Goal: Task Accomplishment & Management: Use online tool/utility

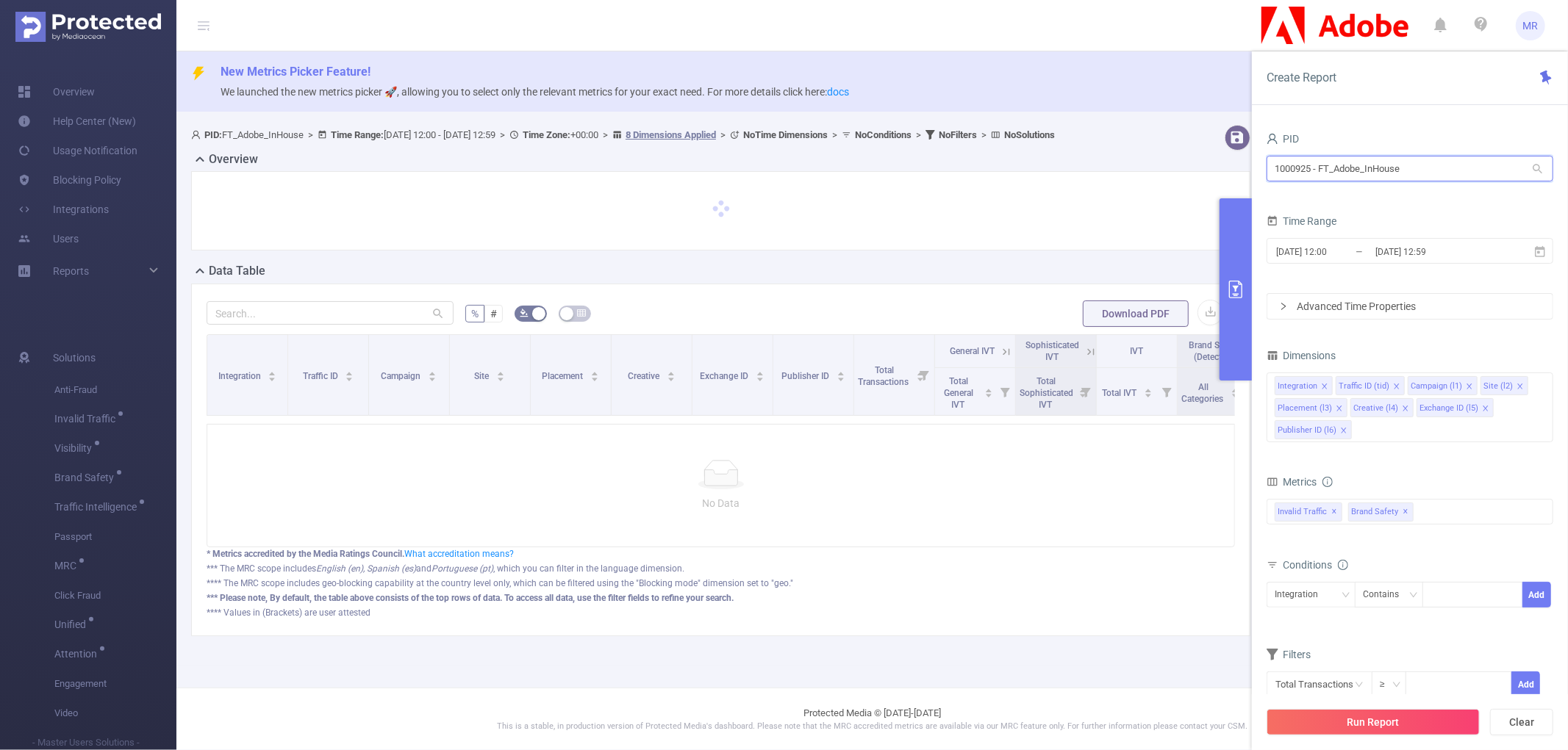
click at [1353, 170] on input "1000925 - FT_Adobe_InHouse" at bounding box center [1409, 168] width 287 height 25
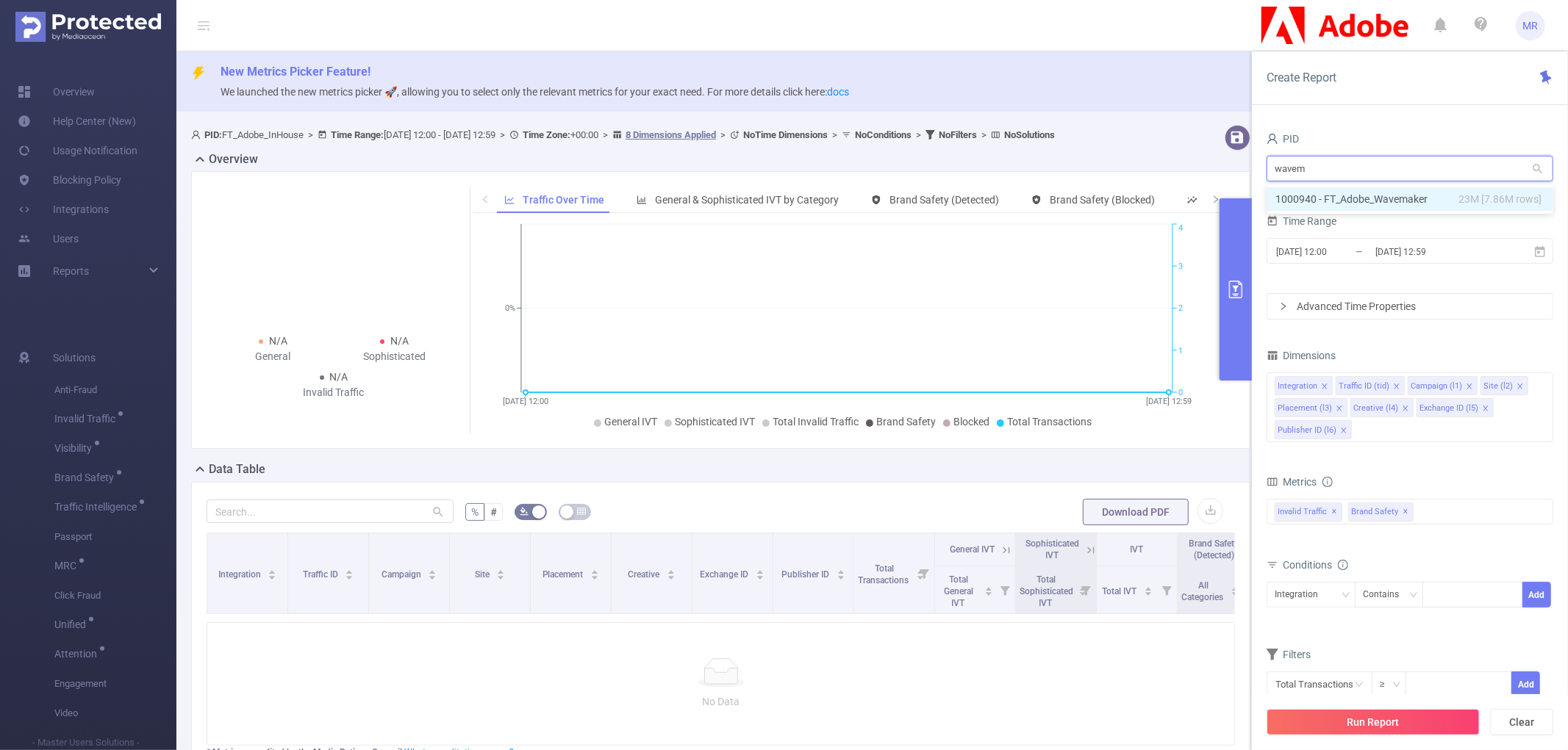
type input "wavema"
click at [1363, 196] on li "1000940 - FT_Adobe_Wavemaker 23M [7.86M rows]" at bounding box center [1409, 199] width 287 height 24
click at [1541, 385] on icon "icon: close-circle" at bounding box center [1540, 384] width 9 height 9
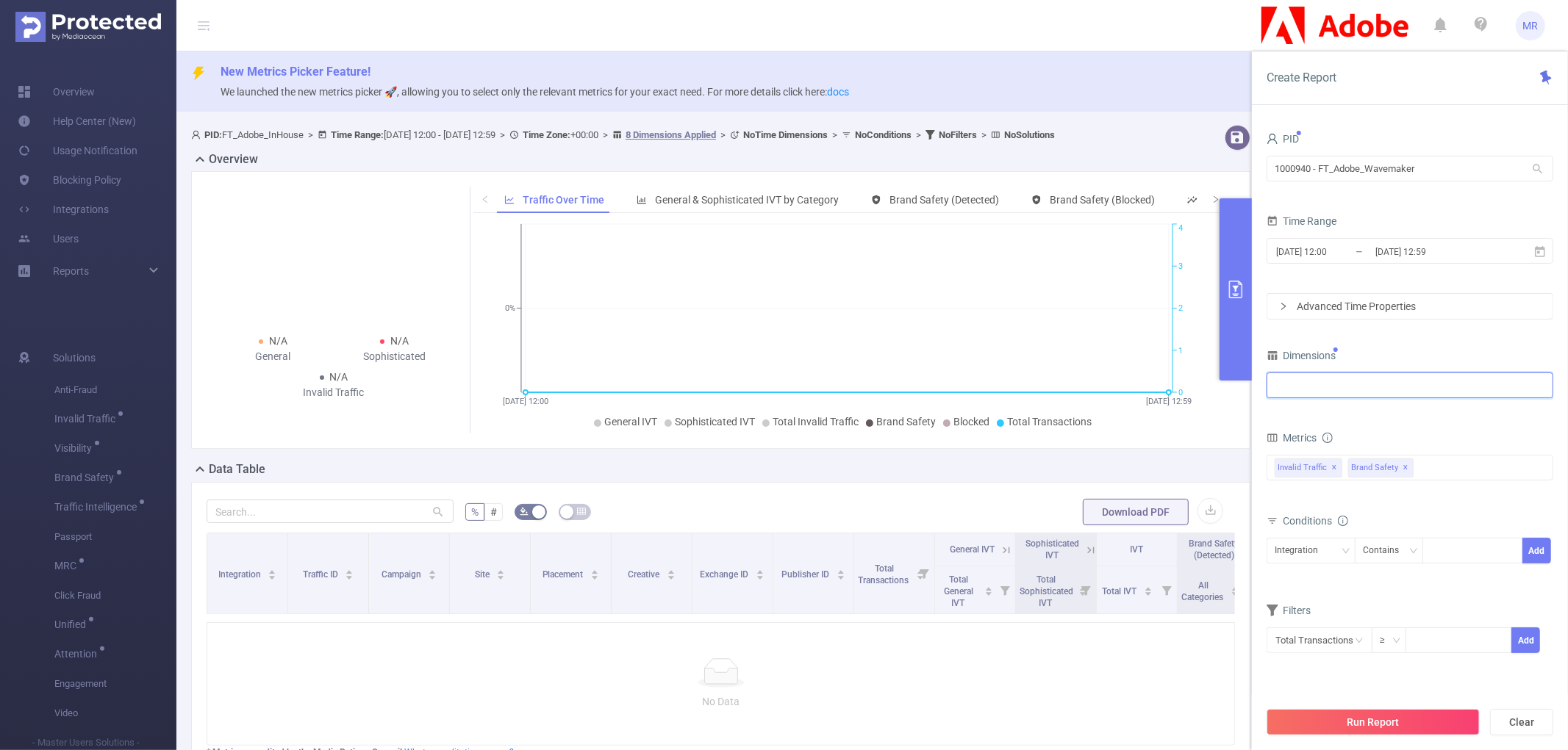
click at [1397, 388] on div at bounding box center [1410, 385] width 270 height 25
type input "integ"
click at [1400, 408] on li "Integration" at bounding box center [1409, 417] width 285 height 24
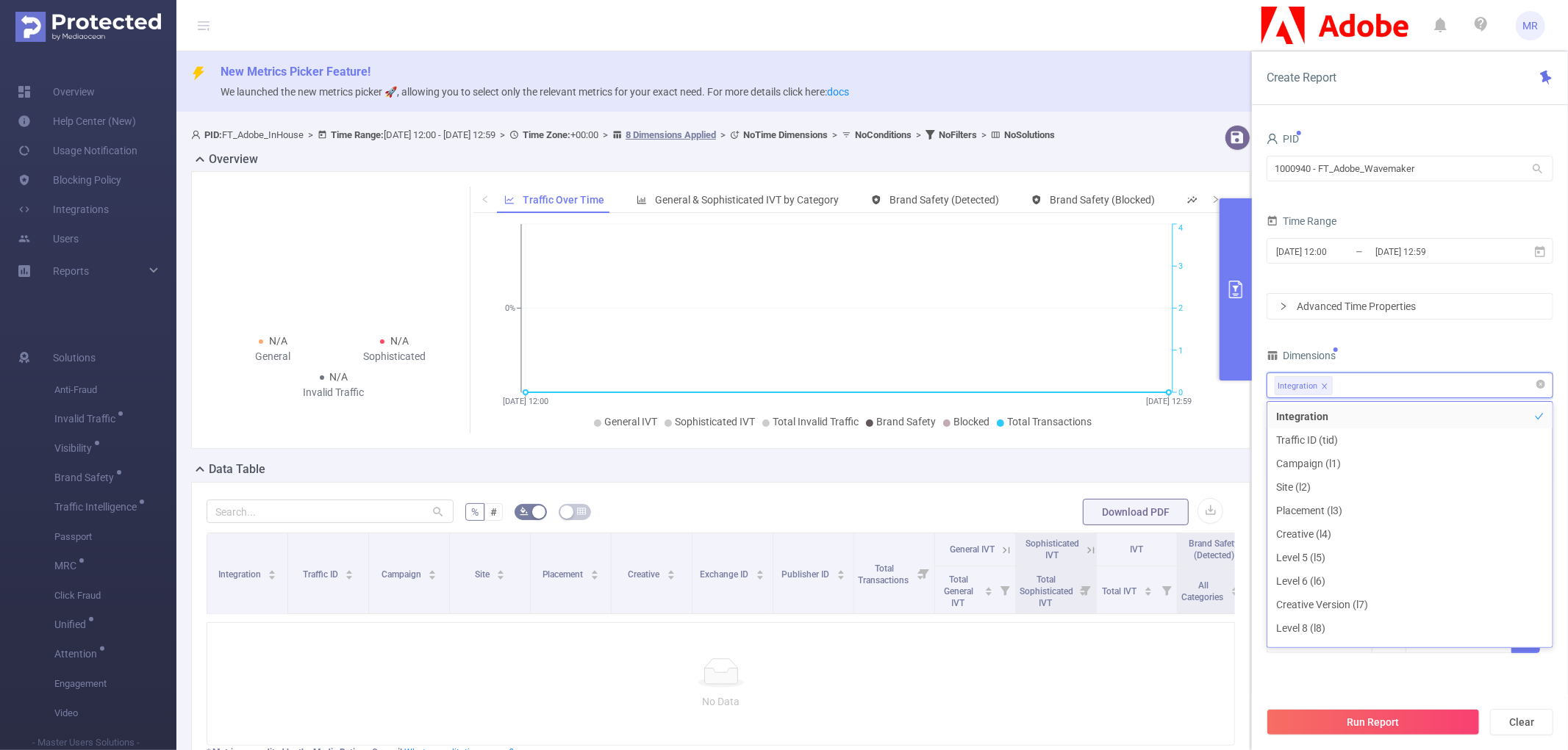
click at [1414, 390] on div "Integration" at bounding box center [1410, 385] width 270 height 25
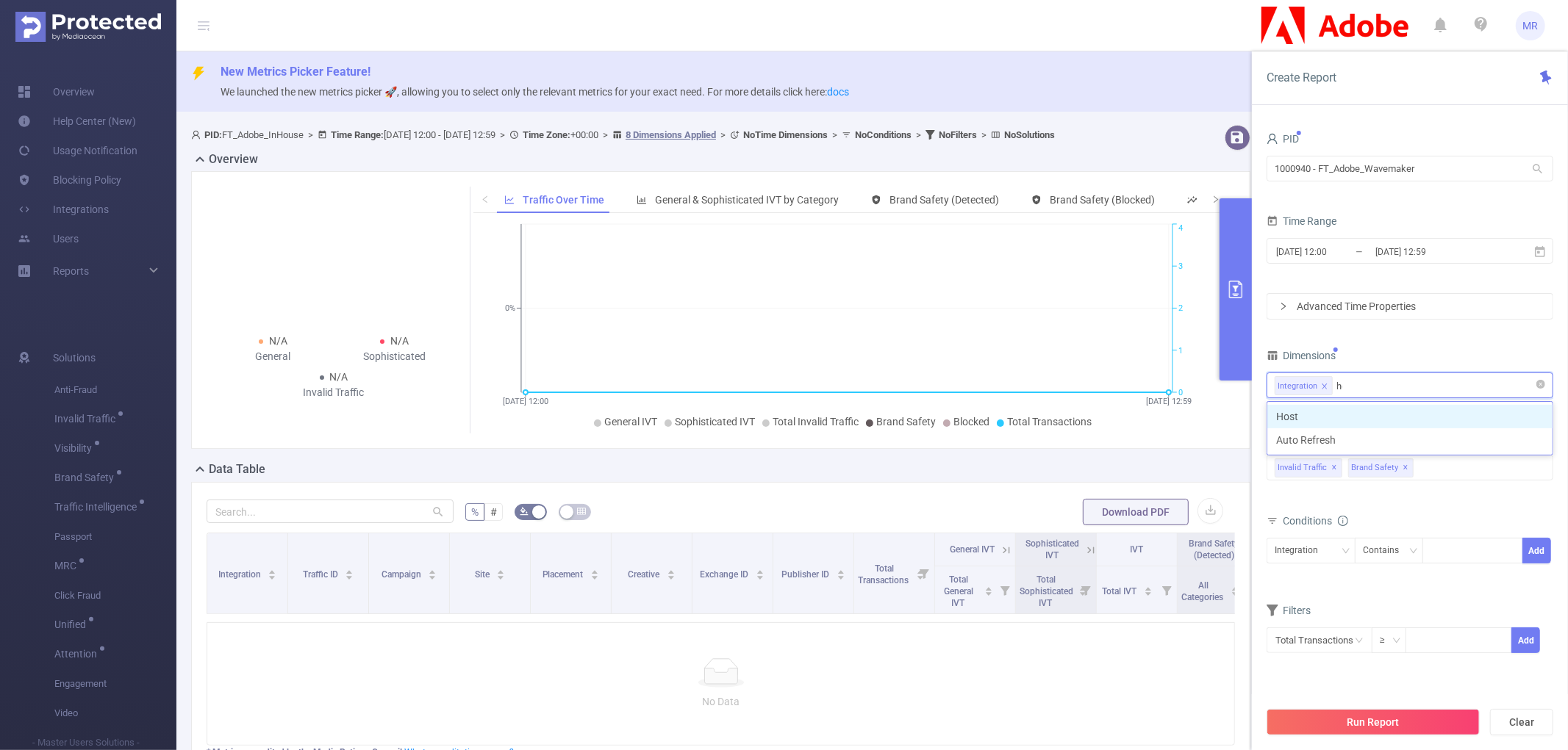
type input "host"
click at [1407, 416] on li "Host" at bounding box center [1409, 417] width 285 height 24
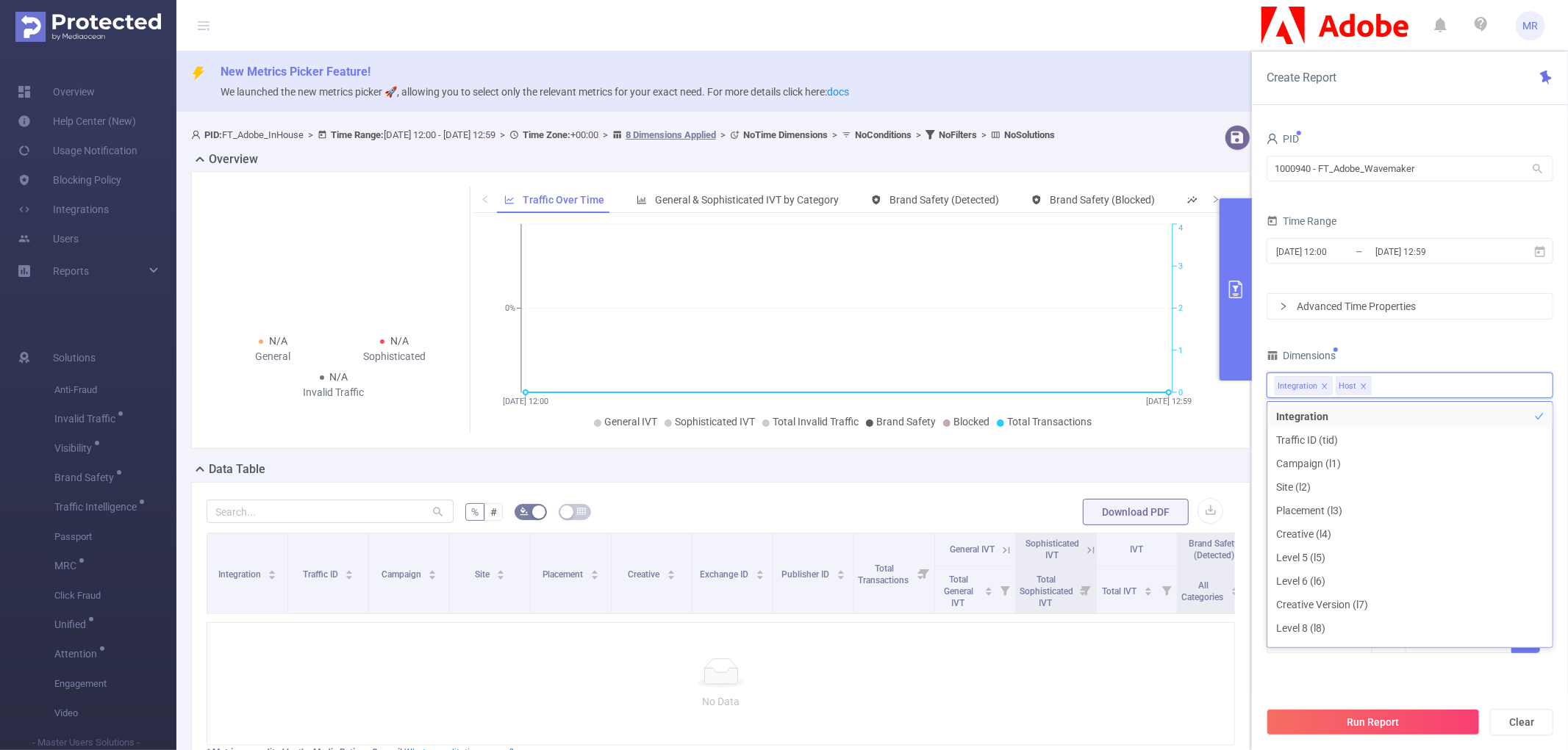
click at [1332, 226] on span "Time Range" at bounding box center [1301, 221] width 70 height 12
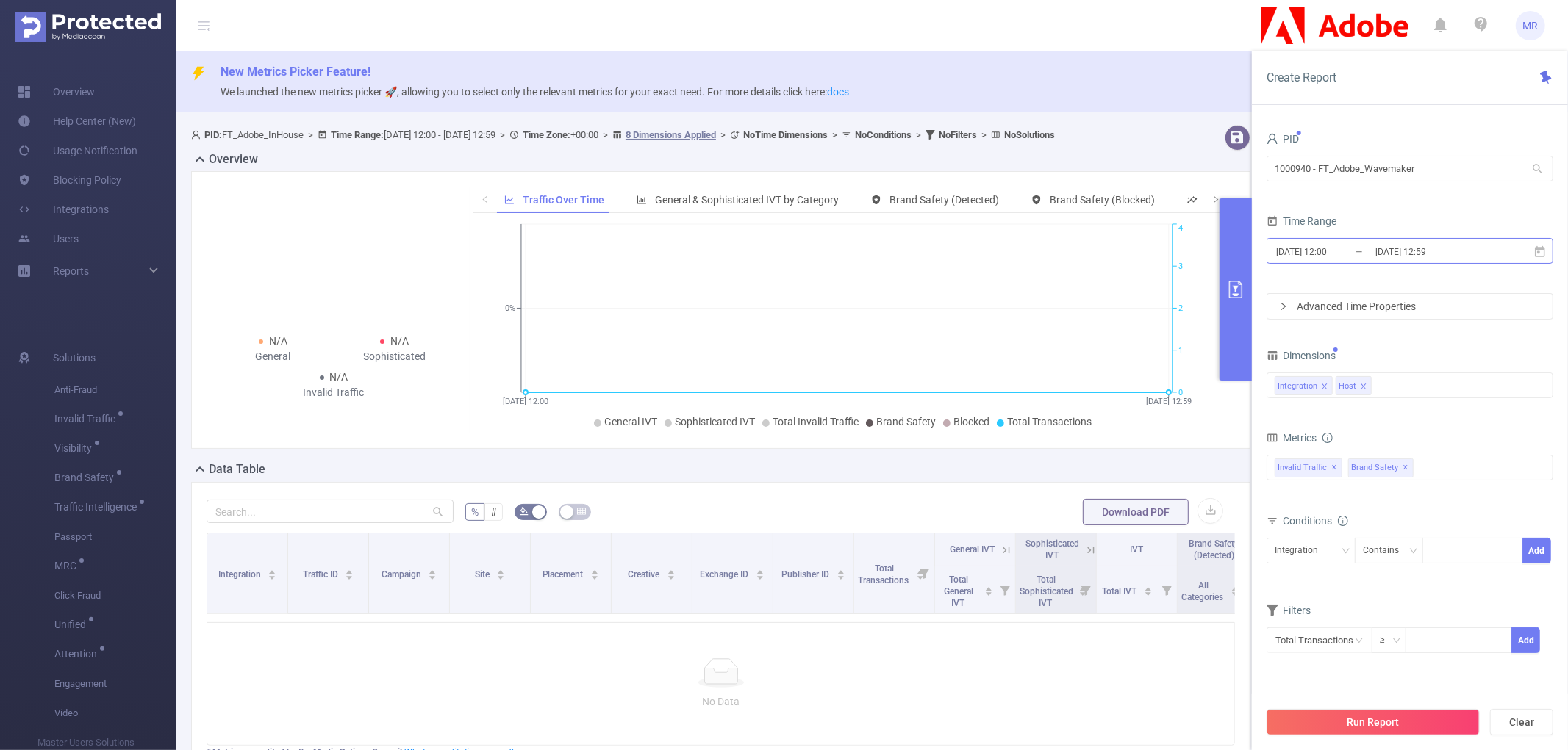
click at [1325, 249] on input "[DATE] 12:00" at bounding box center [1334, 251] width 119 height 20
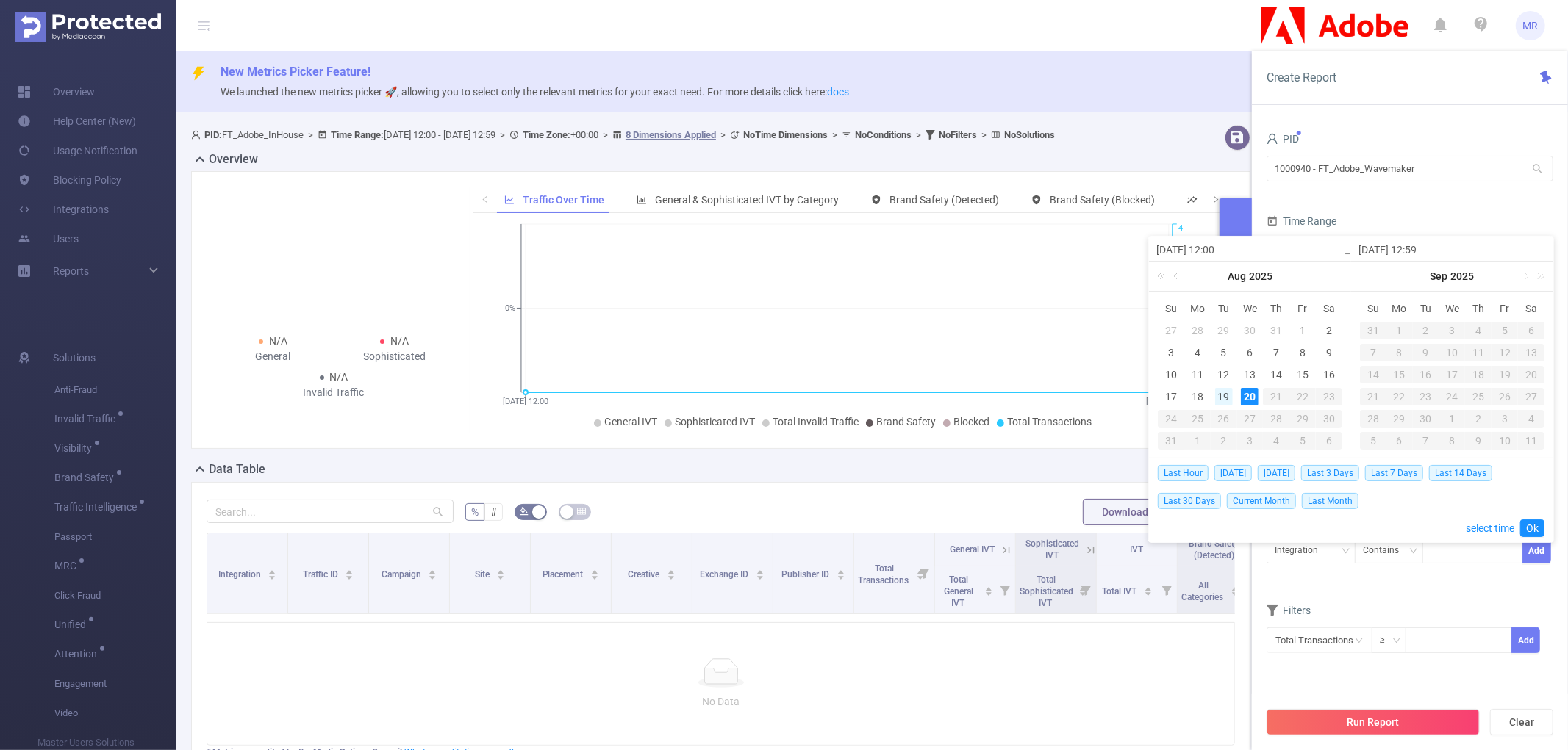
click at [1222, 393] on div "19" at bounding box center [1224, 396] width 17 height 17
type input "[DATE] 12:00"
type input "[DATE] 12:59"
type input "[DATE] 12:00"
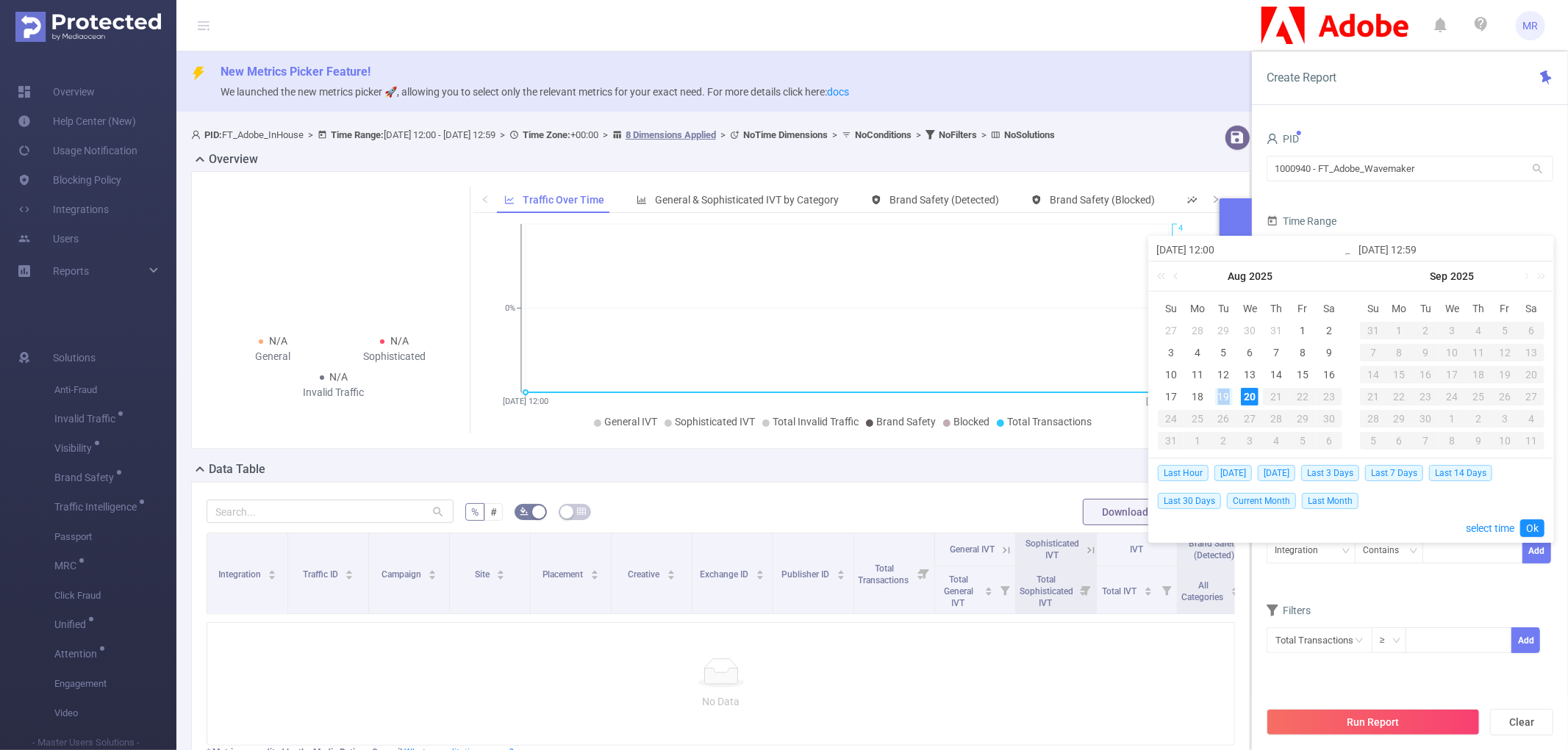
type input "[DATE] 12:59"
click at [1527, 525] on link "Ok" at bounding box center [1532, 528] width 25 height 17
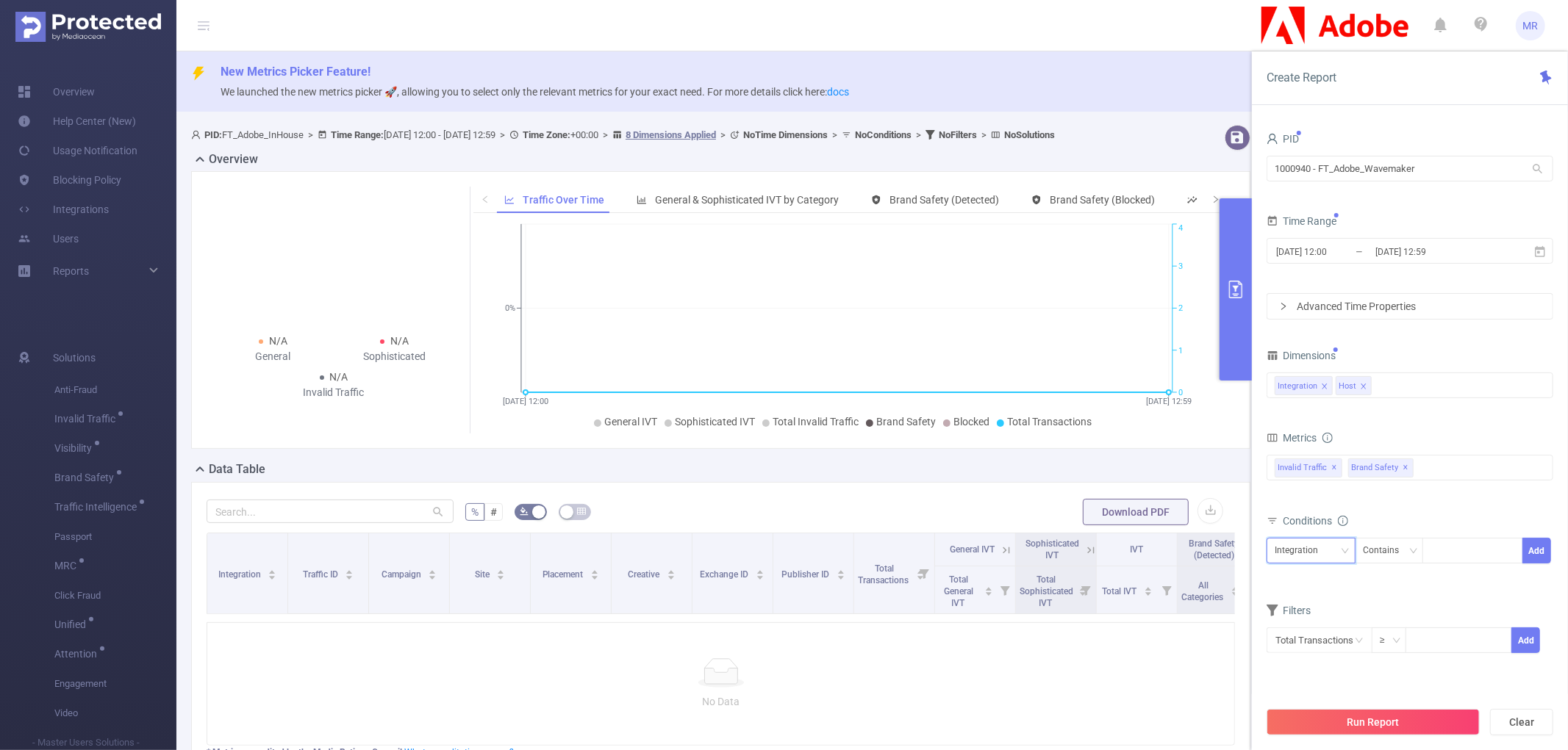
click at [1306, 553] on div "Integration" at bounding box center [1302, 551] width 54 height 25
click at [1302, 601] on li "Host" at bounding box center [1311, 605] width 89 height 24
click at [1450, 557] on div at bounding box center [1473, 551] width 84 height 25
type input "[DOMAIN_NAME]"
click at [1531, 548] on button "Add" at bounding box center [1536, 551] width 29 height 25
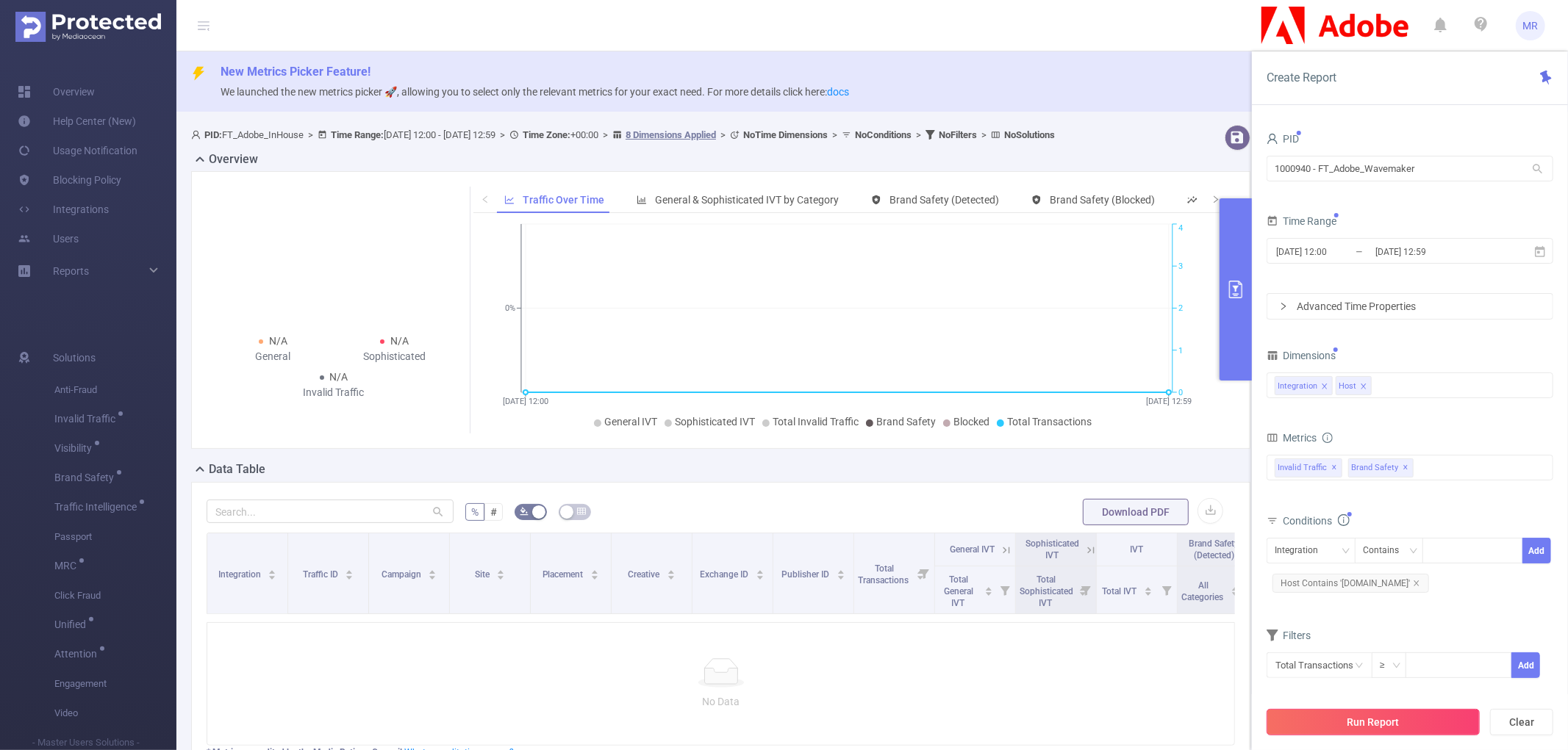
click at [1356, 718] on button "Run Report" at bounding box center [1372, 721] width 213 height 26
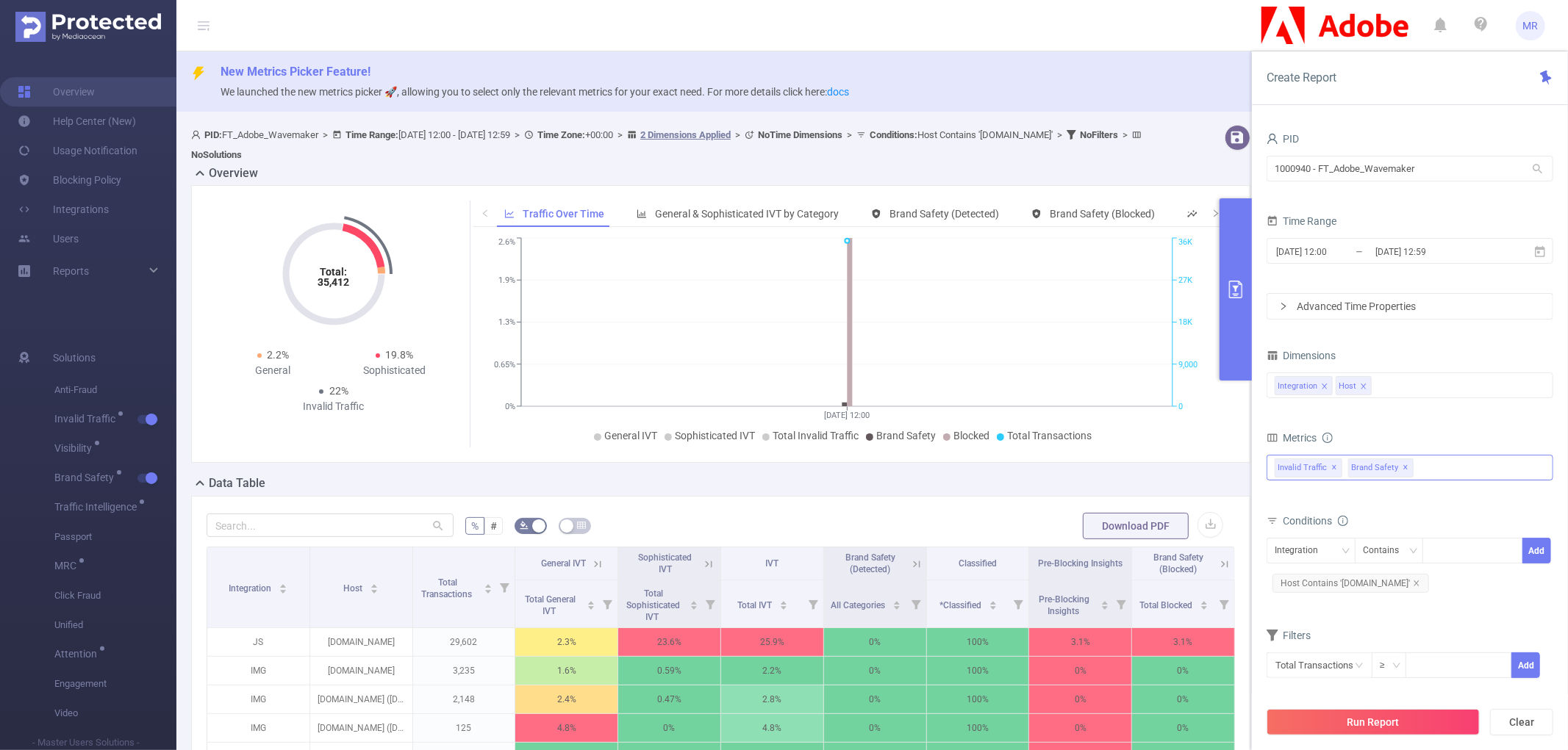
click at [1334, 464] on span "✕" at bounding box center [1334, 468] width 6 height 17
click at [1345, 725] on button "Run Report" at bounding box center [1372, 721] width 213 height 26
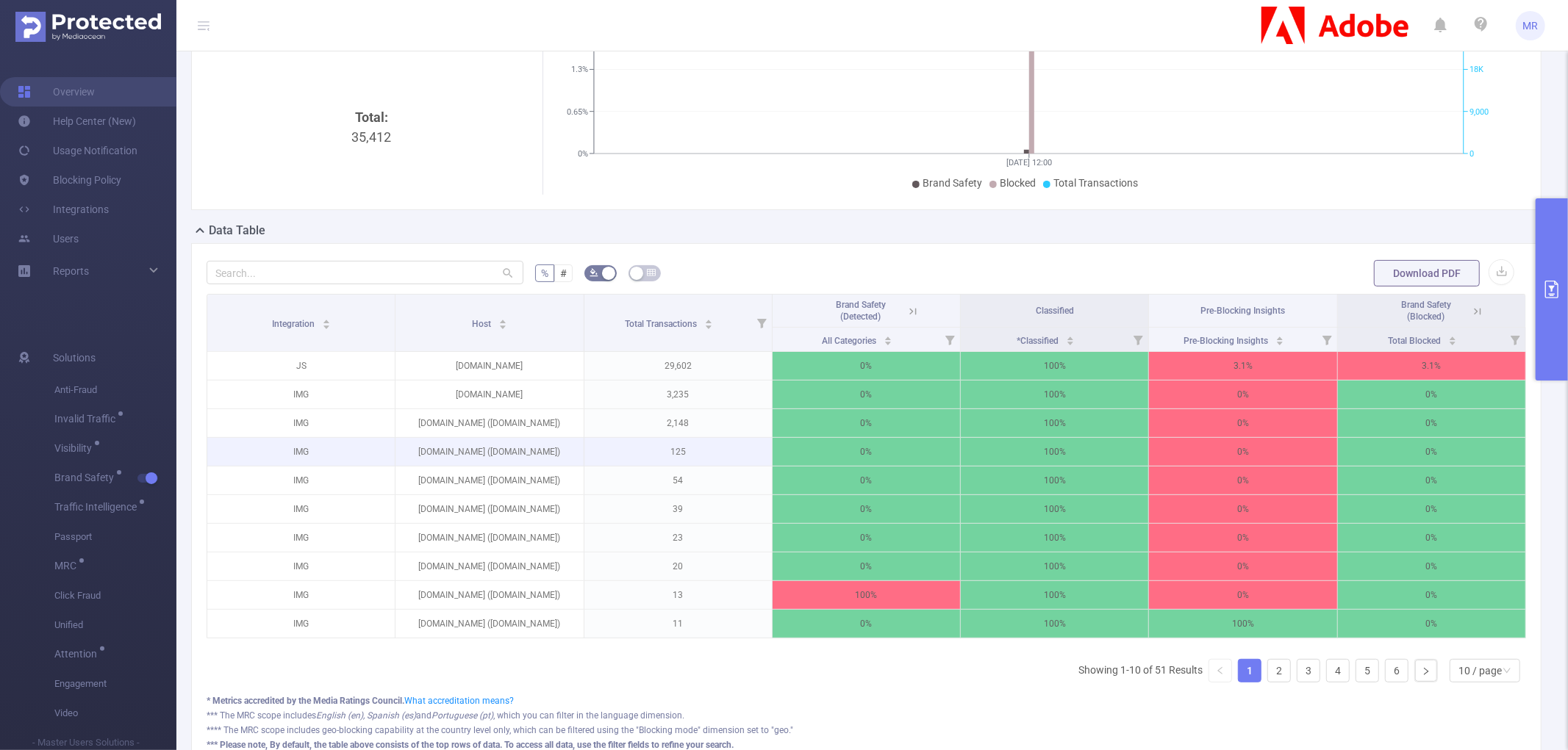
scroll to position [378, 0]
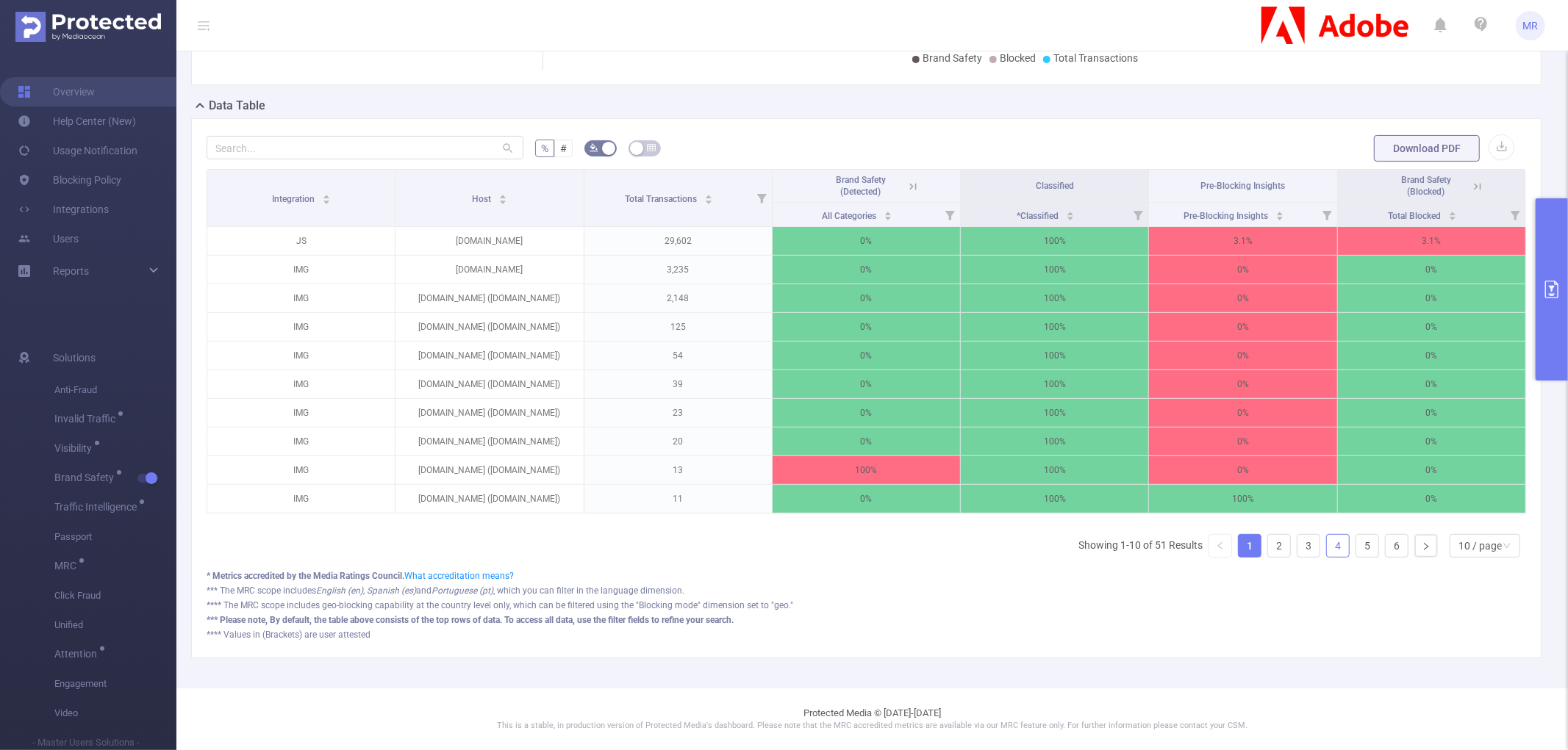
click at [1326, 545] on link "4" at bounding box center [1338, 546] width 22 height 22
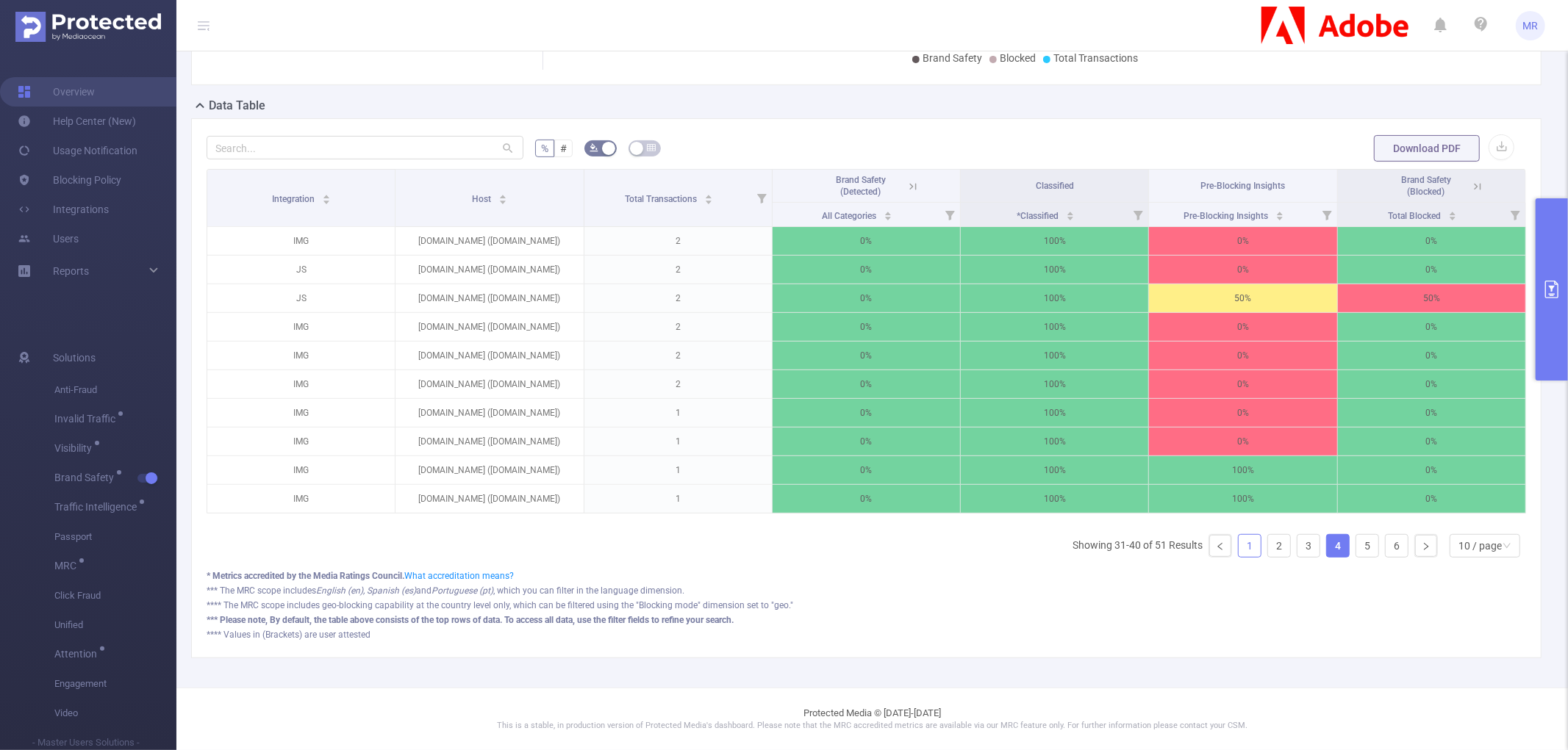
click at [1238, 551] on link "1" at bounding box center [1249, 546] width 22 height 22
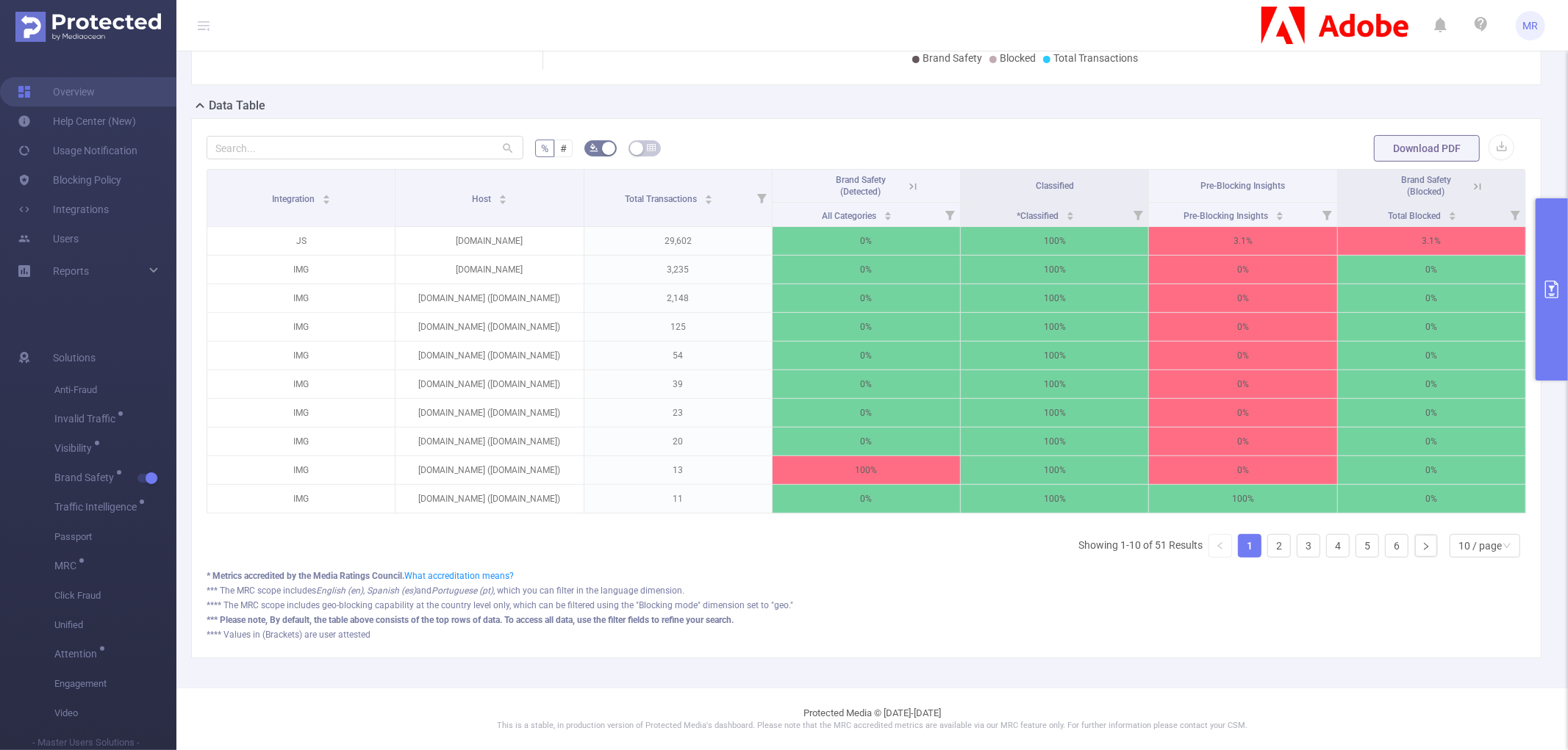
click at [1551, 243] on button "primary" at bounding box center [1551, 289] width 33 height 182
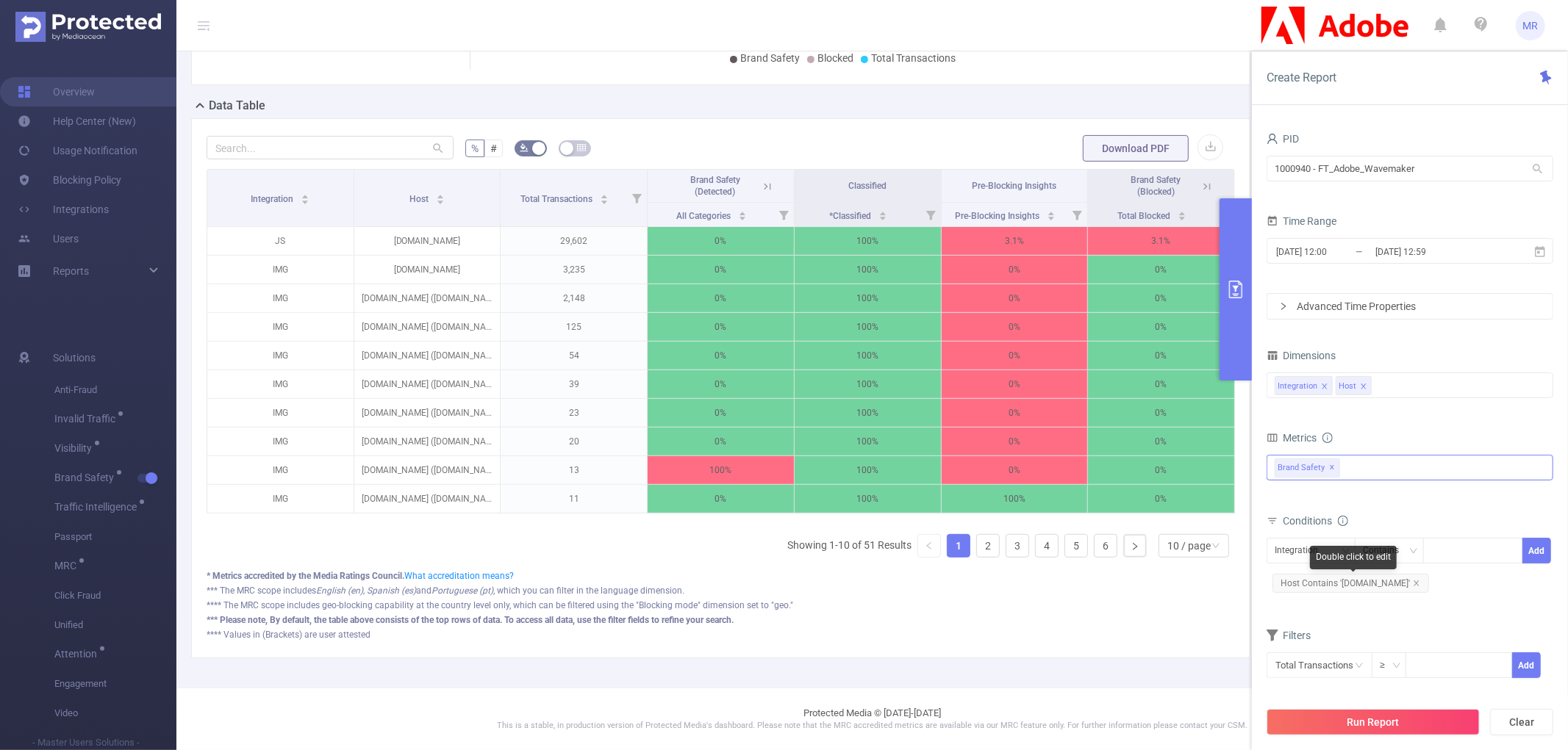
click at [1417, 583] on span "Host Contains '[DOMAIN_NAME]'" at bounding box center [1350, 583] width 157 height 19
click at [1412, 585] on icon "icon: close" at bounding box center [1415, 583] width 7 height 7
click at [1365, 386] on icon "icon: close" at bounding box center [1363, 386] width 5 height 5
click at [1334, 717] on button "Run Report" at bounding box center [1372, 721] width 213 height 26
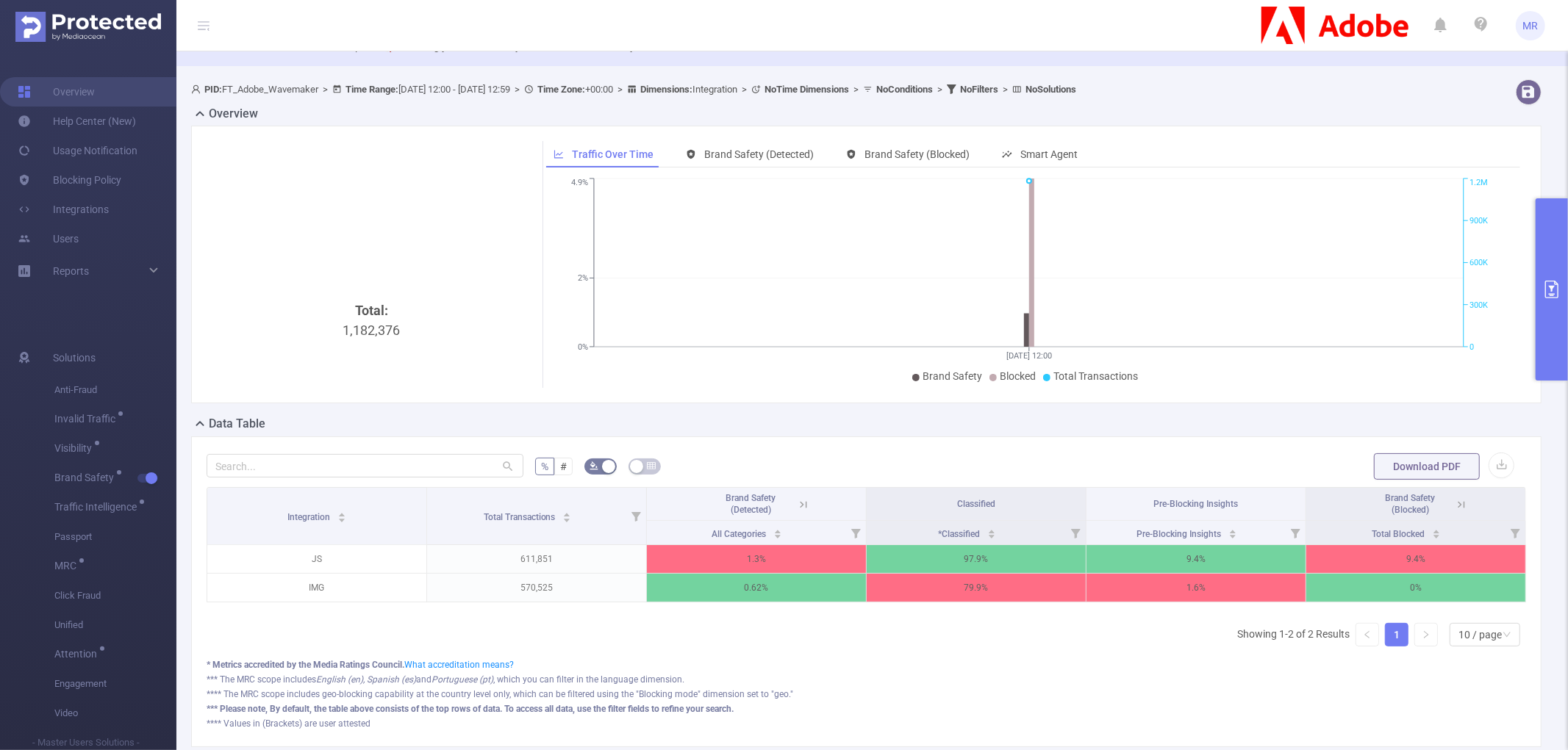
click at [1543, 285] on icon "primary" at bounding box center [1551, 289] width 17 height 17
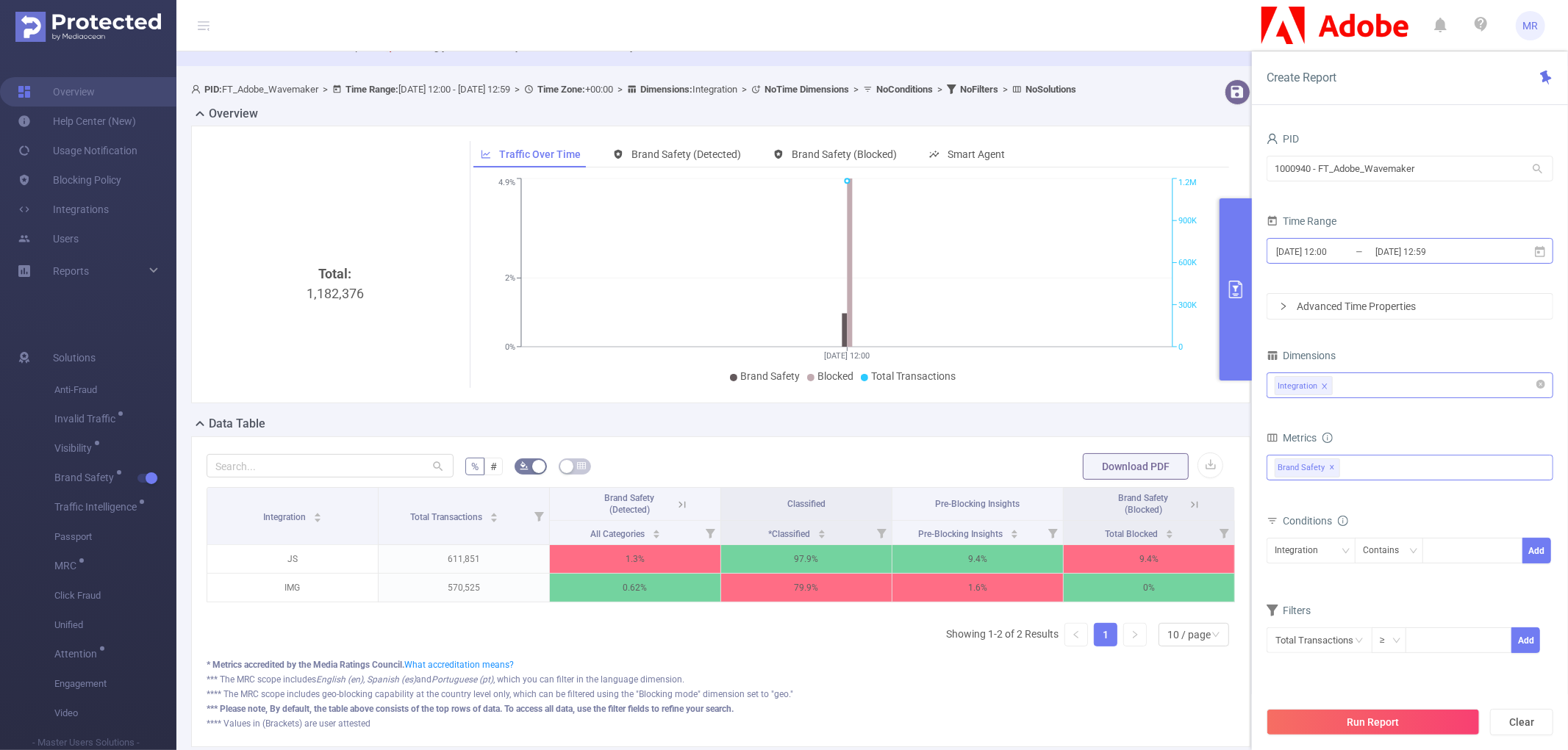
click at [1343, 252] on input "[DATE] 12:00" at bounding box center [1334, 251] width 119 height 20
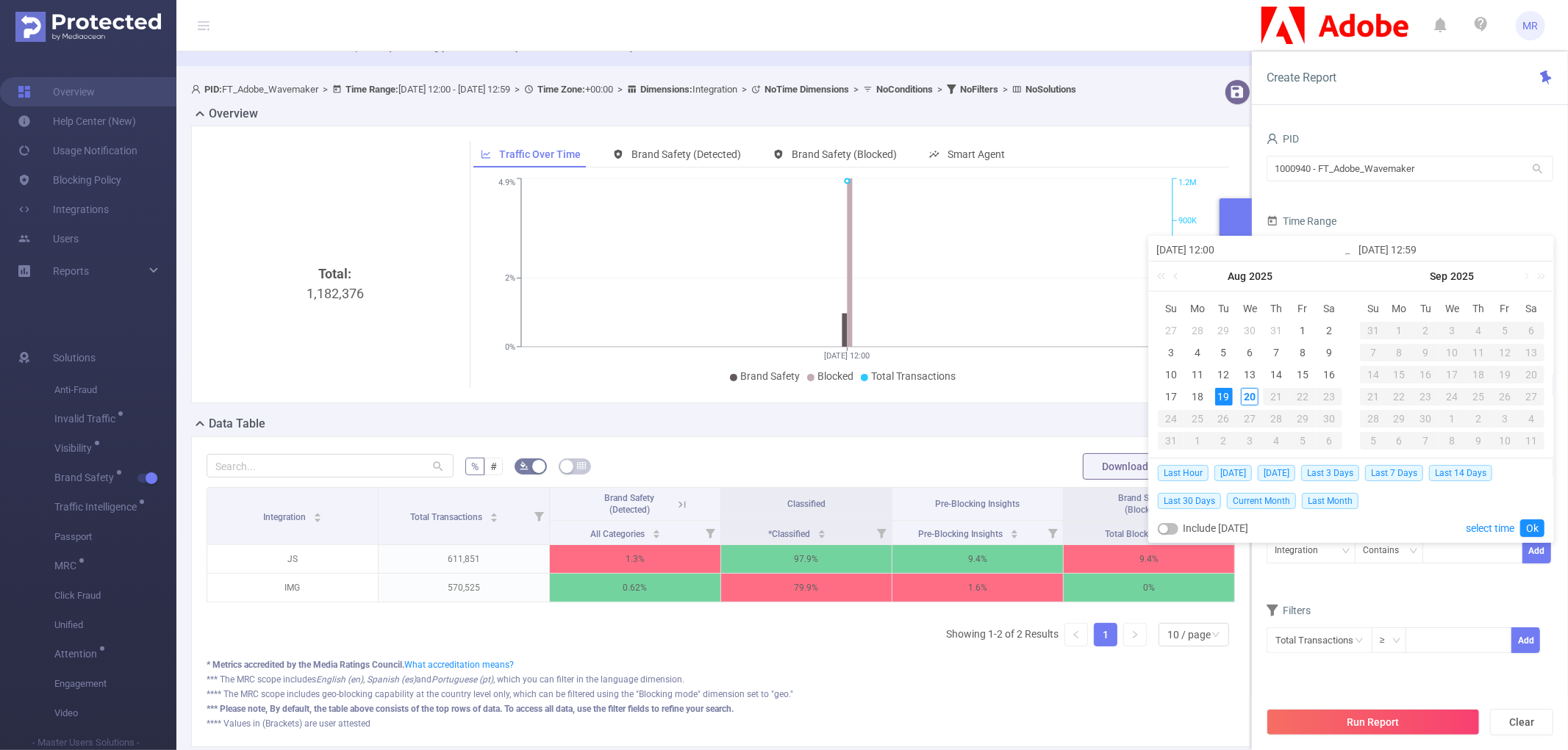
drag, startPoint x: 1209, startPoint y: 245, endPoint x: 1221, endPoint y: 245, distance: 12.0
click at [1221, 245] on input "[DATE] 12:00" at bounding box center [1250, 249] width 188 height 17
type input "[DATE] 0:00"
type input "[DATE] 00:00"
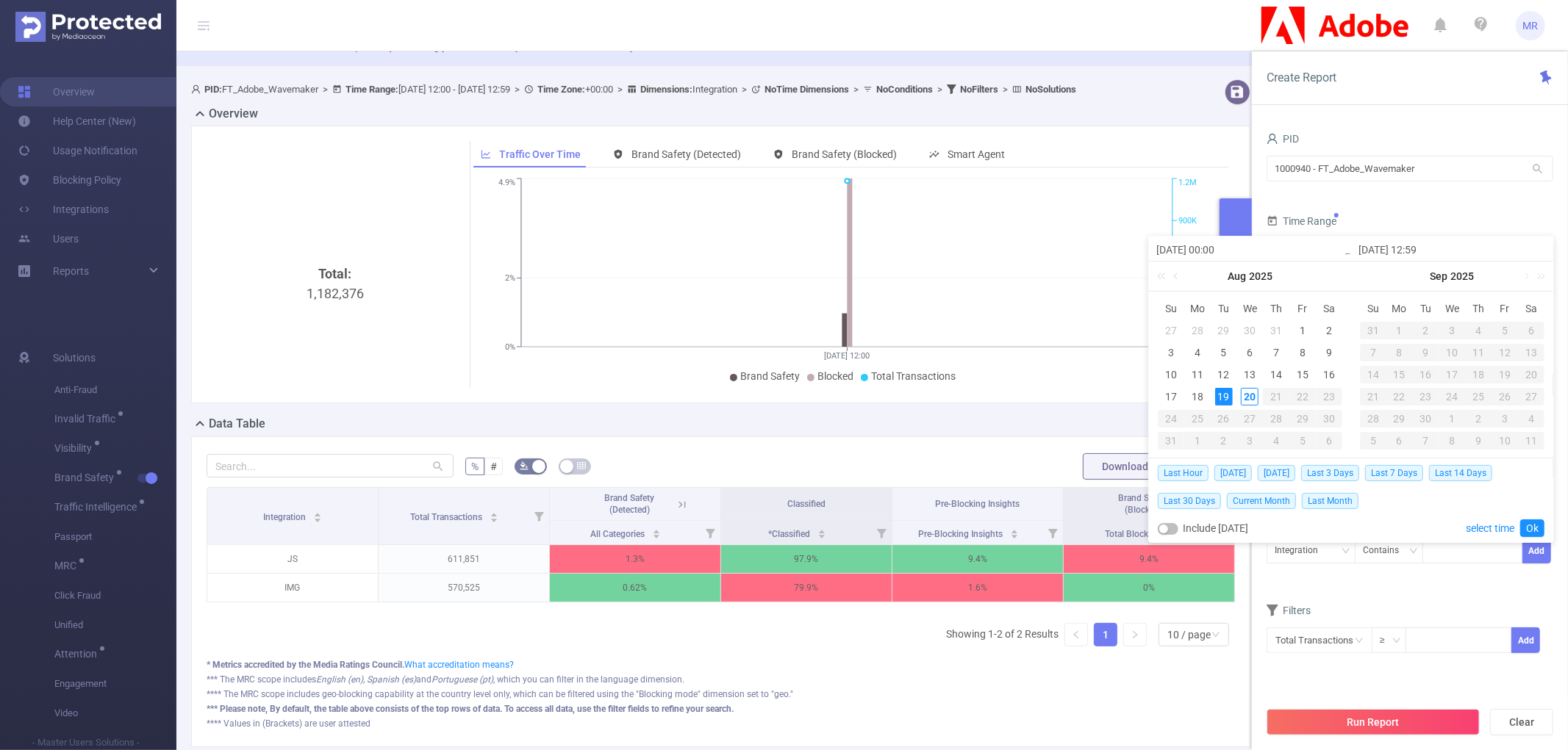
drag, startPoint x: 1415, startPoint y: 250, endPoint x: 1423, endPoint y: 249, distance: 8.1
click at [1423, 249] on input "[DATE] 12:59" at bounding box center [1452, 249] width 188 height 17
click at [1419, 249] on input "[DATE] 12:59" at bounding box center [1452, 249] width 188 height 17
drag, startPoint x: 1413, startPoint y: 249, endPoint x: 1422, endPoint y: 249, distance: 9.0
click at [1422, 249] on input "[DATE] 12:59" at bounding box center [1452, 249] width 188 height 17
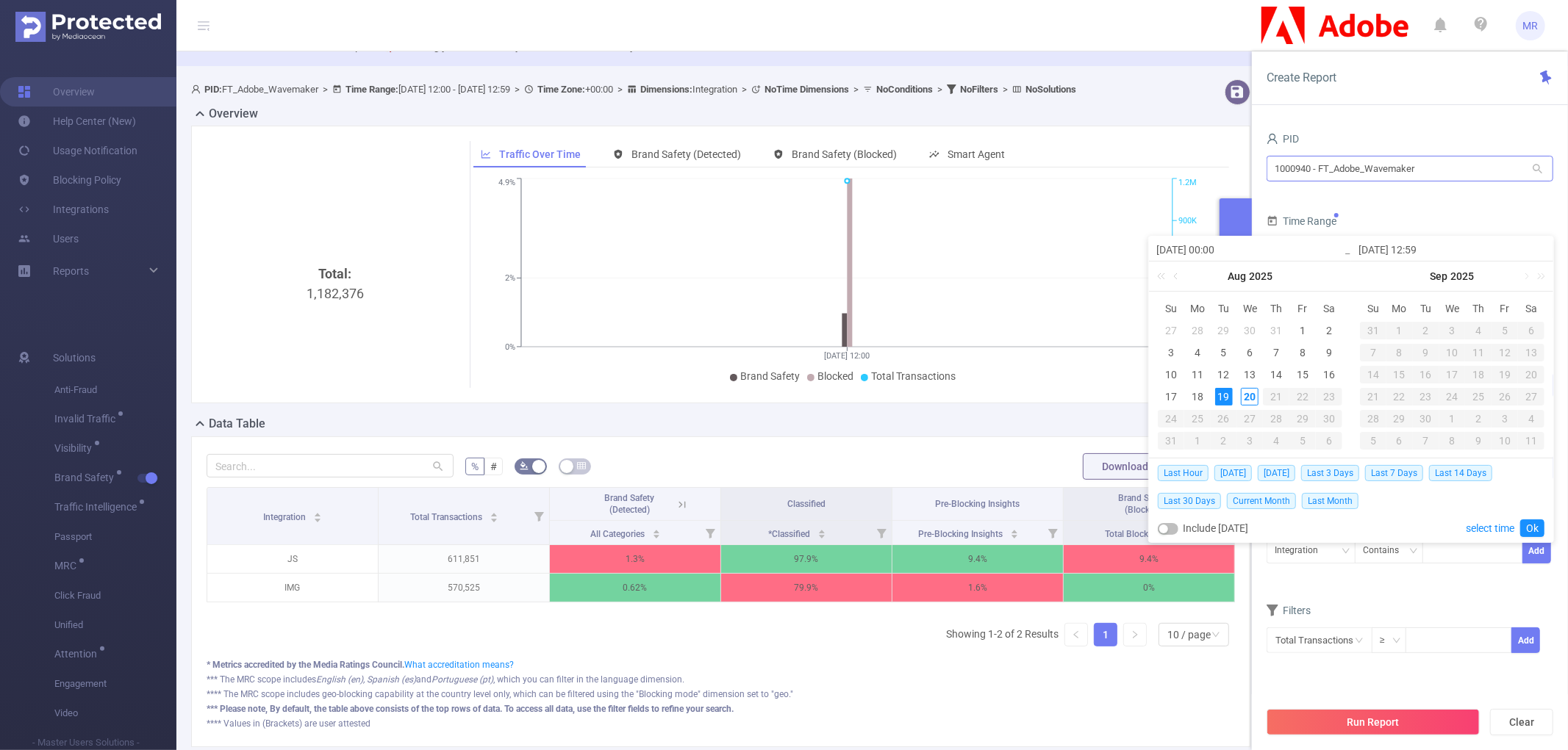
type input "[DATE] 2:59"
type input "[DATE] 23:59"
click at [1531, 525] on link "Ok" at bounding box center [1532, 528] width 25 height 17
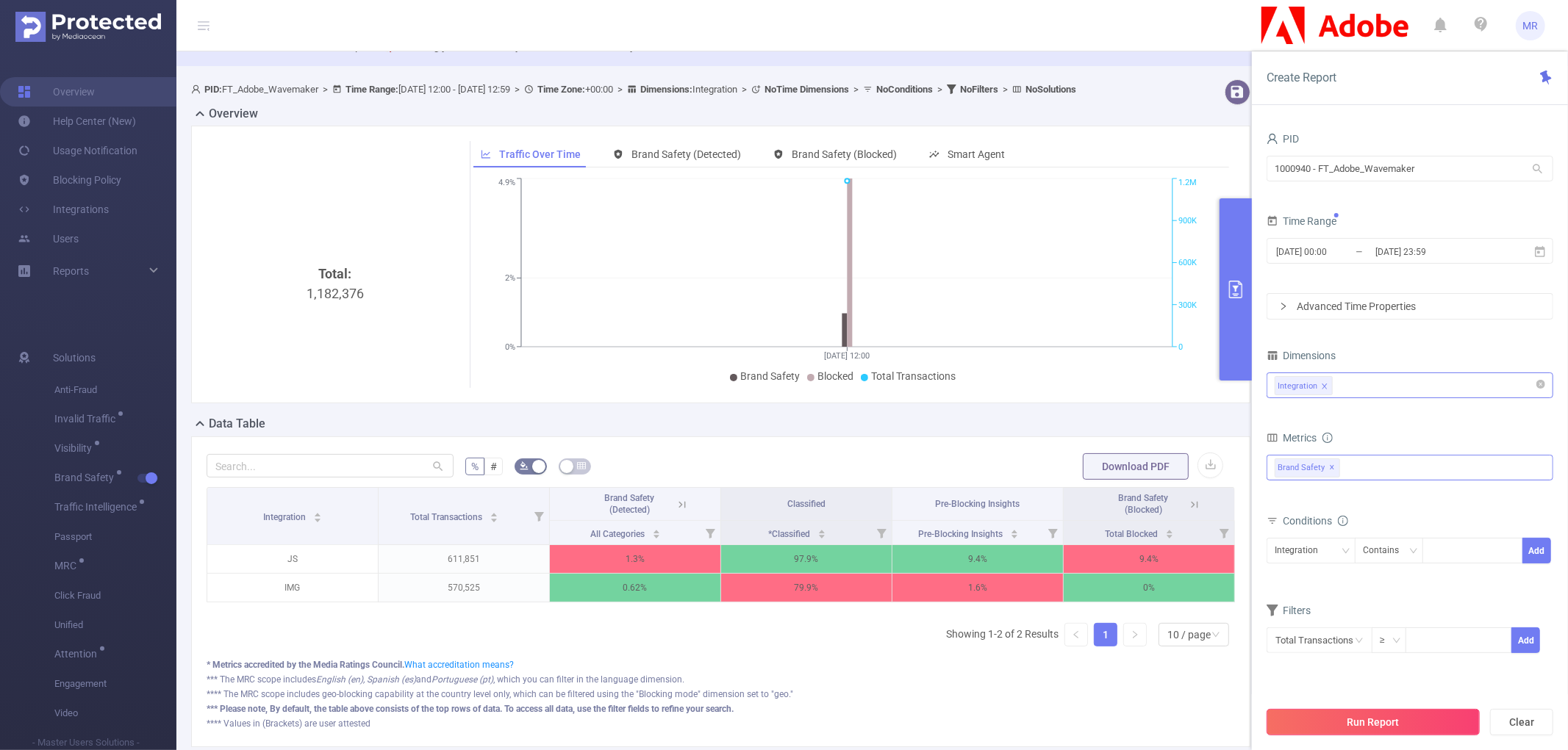
click at [1384, 718] on button "Run Report" at bounding box center [1372, 721] width 213 height 26
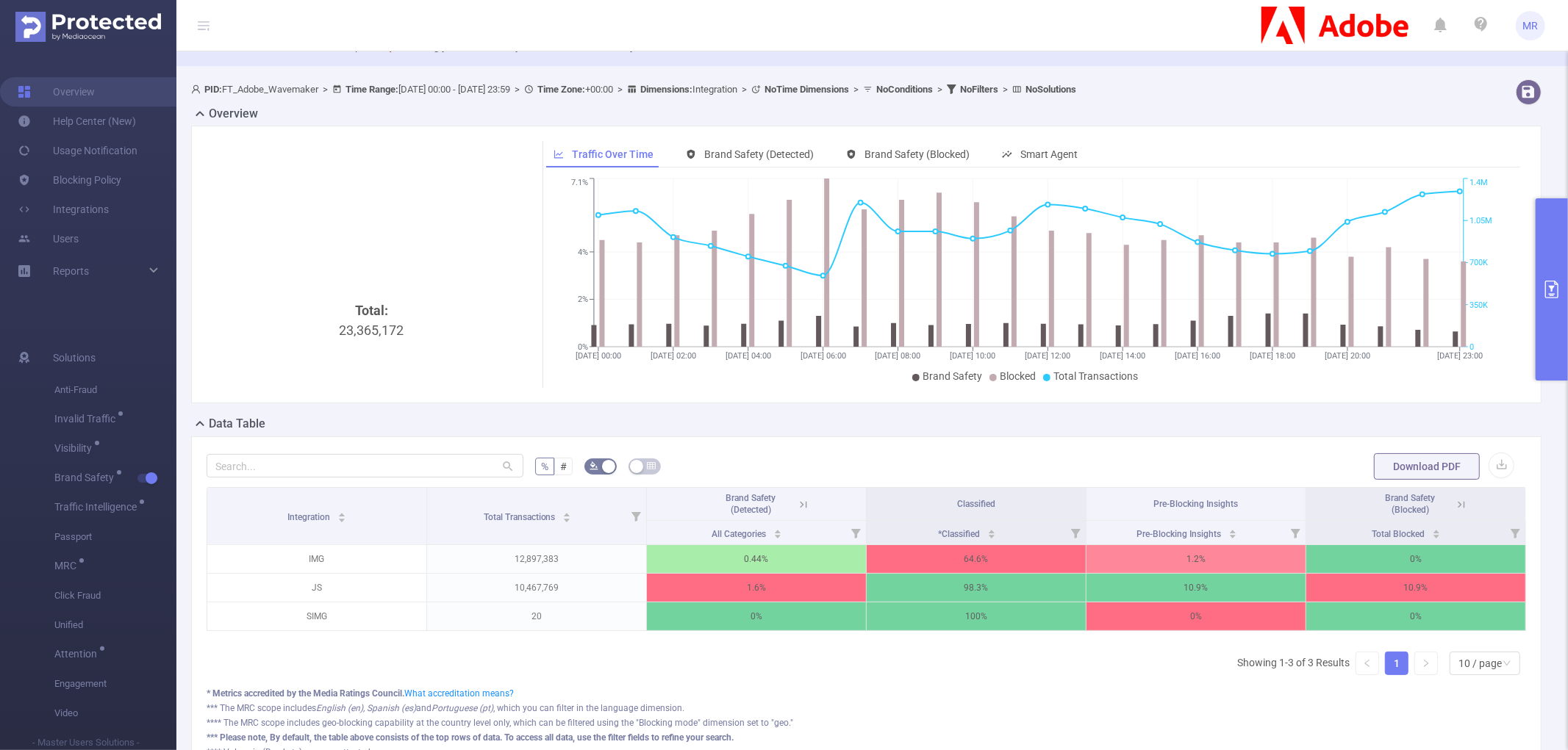
drag, startPoint x: 1551, startPoint y: 265, endPoint x: 1544, endPoint y: 261, distance: 8.1
click at [1545, 262] on button "primary" at bounding box center [1551, 289] width 33 height 182
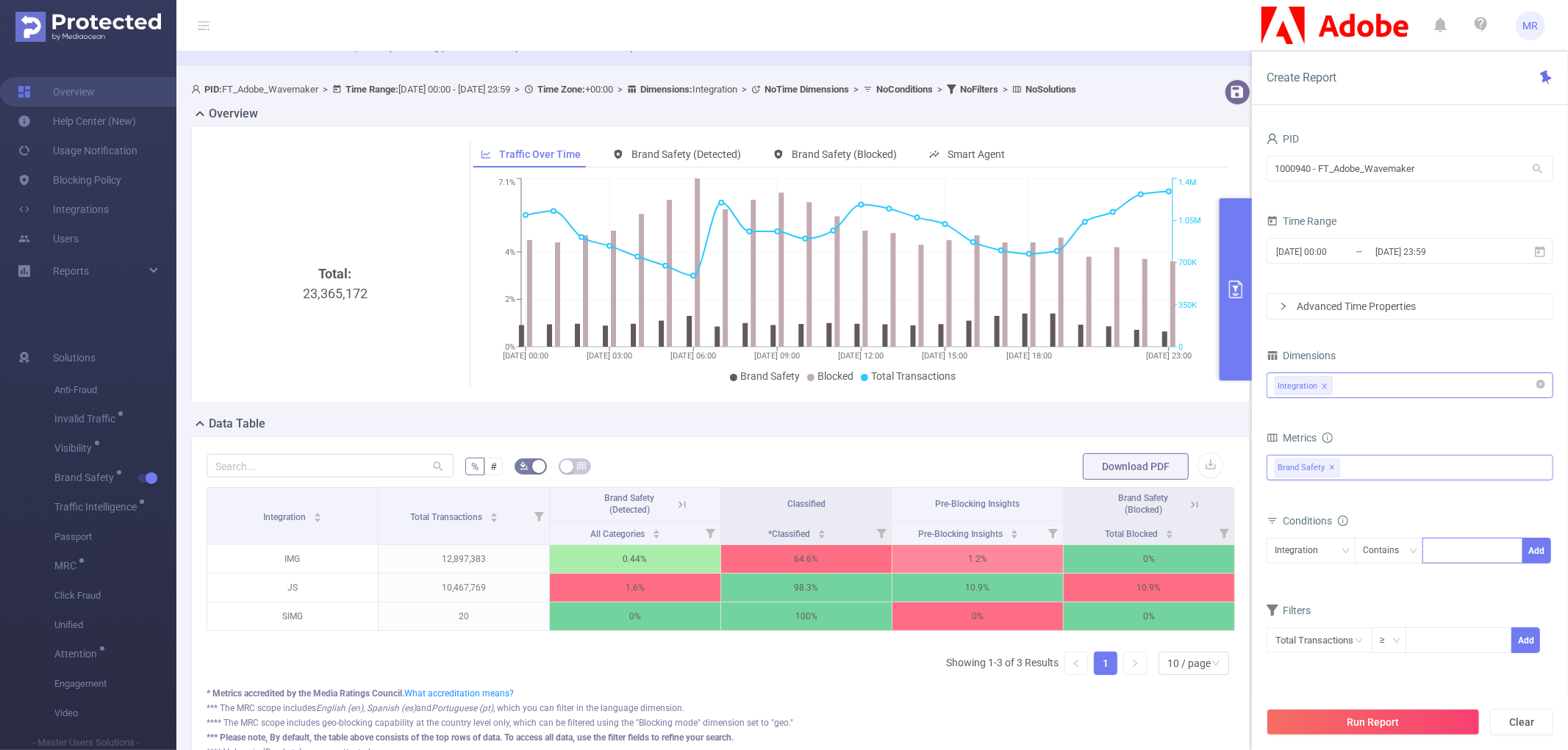
click at [1457, 551] on div at bounding box center [1473, 551] width 84 height 25
type input "JS"
click at [1539, 545] on button "Add" at bounding box center [1536, 551] width 29 height 25
click at [1350, 730] on button "Run Report" at bounding box center [1372, 721] width 213 height 26
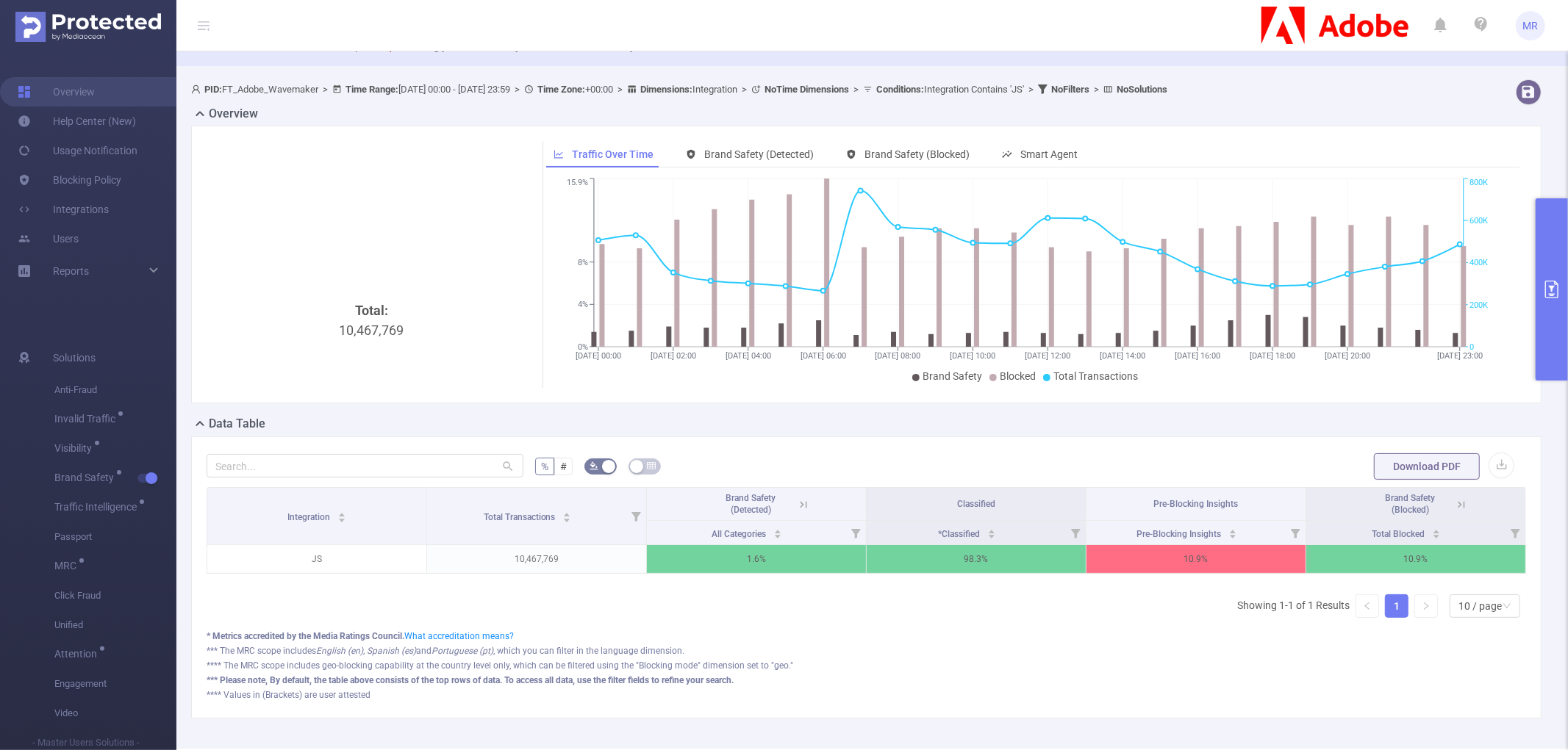
click at [1547, 253] on button "primary" at bounding box center [1551, 289] width 33 height 182
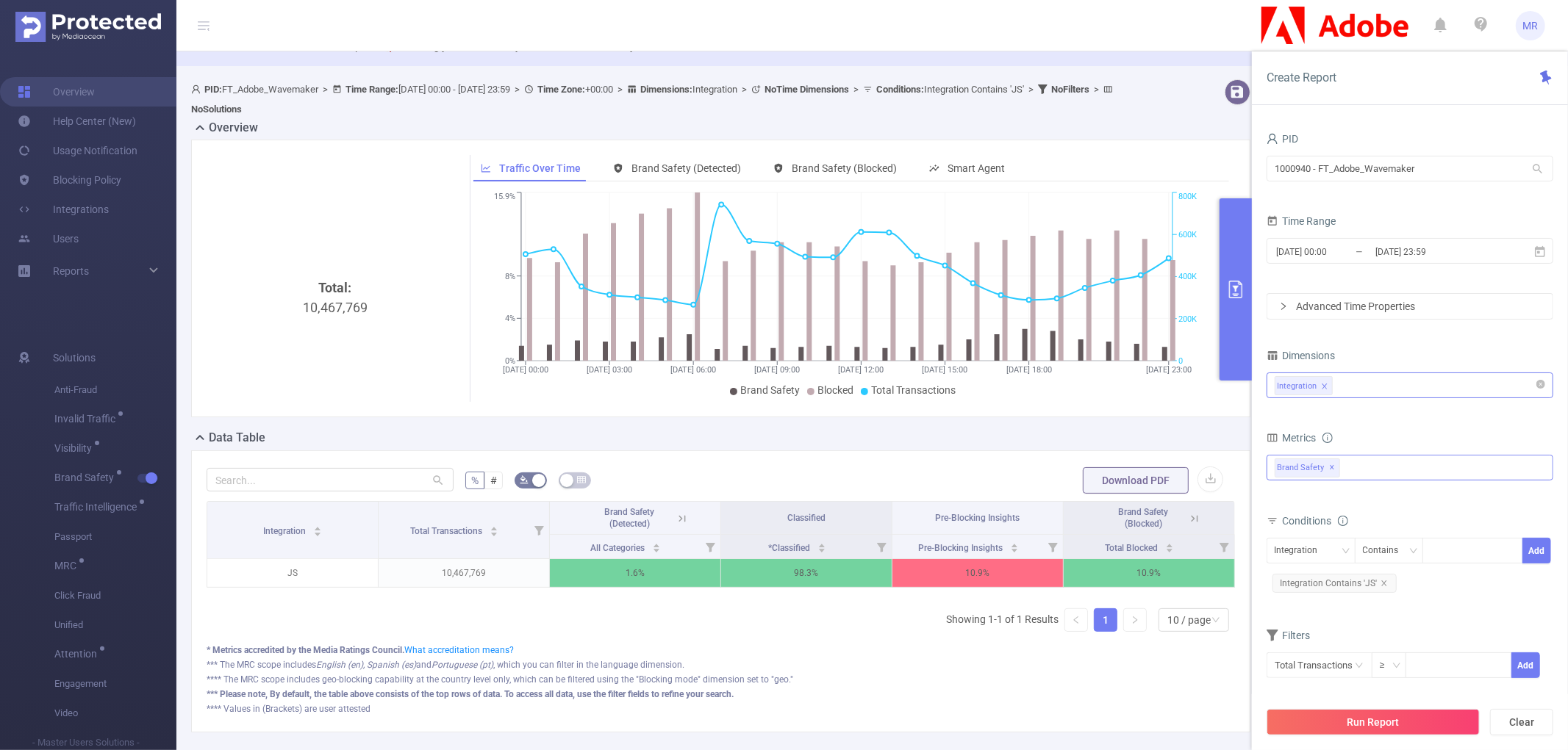
click at [1361, 385] on div "Integration" at bounding box center [1410, 385] width 270 height 25
type input "host"
click at [1355, 412] on li "Host" at bounding box center [1409, 417] width 285 height 24
click at [1383, 335] on div "PID 1000940 - FT_Adobe_Wavemaker 1000940 - FT_Adobe_Wavemaker Time Range [DATE]…" at bounding box center [1409, 413] width 287 height 569
click at [1285, 552] on div "Integration" at bounding box center [1302, 551] width 54 height 25
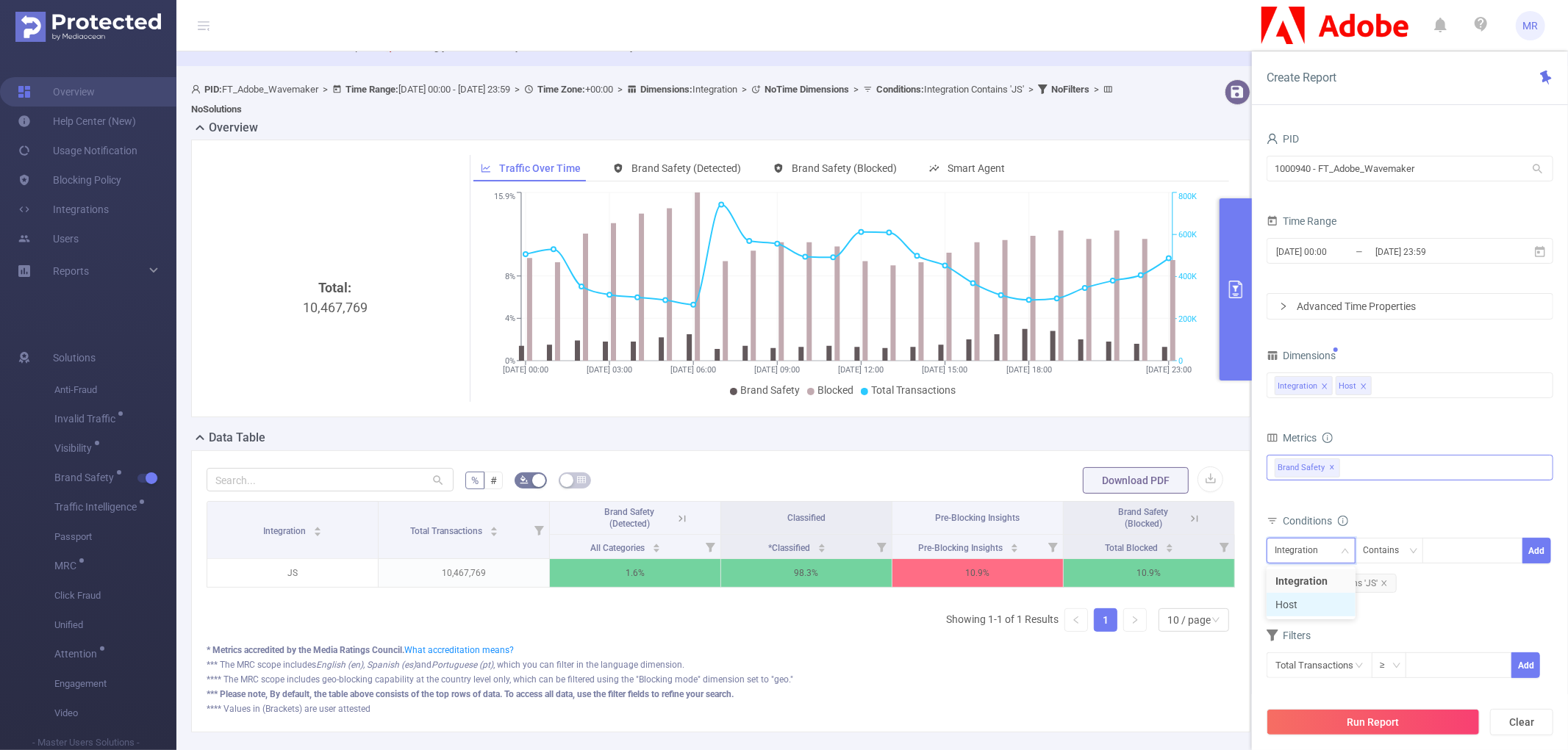
click at [1312, 599] on li "Host" at bounding box center [1311, 605] width 89 height 24
click at [1450, 549] on div at bounding box center [1473, 551] width 84 height 25
type input "[DOMAIN_NAME]"
click at [1395, 545] on div "Contains" at bounding box center [1386, 551] width 46 height 25
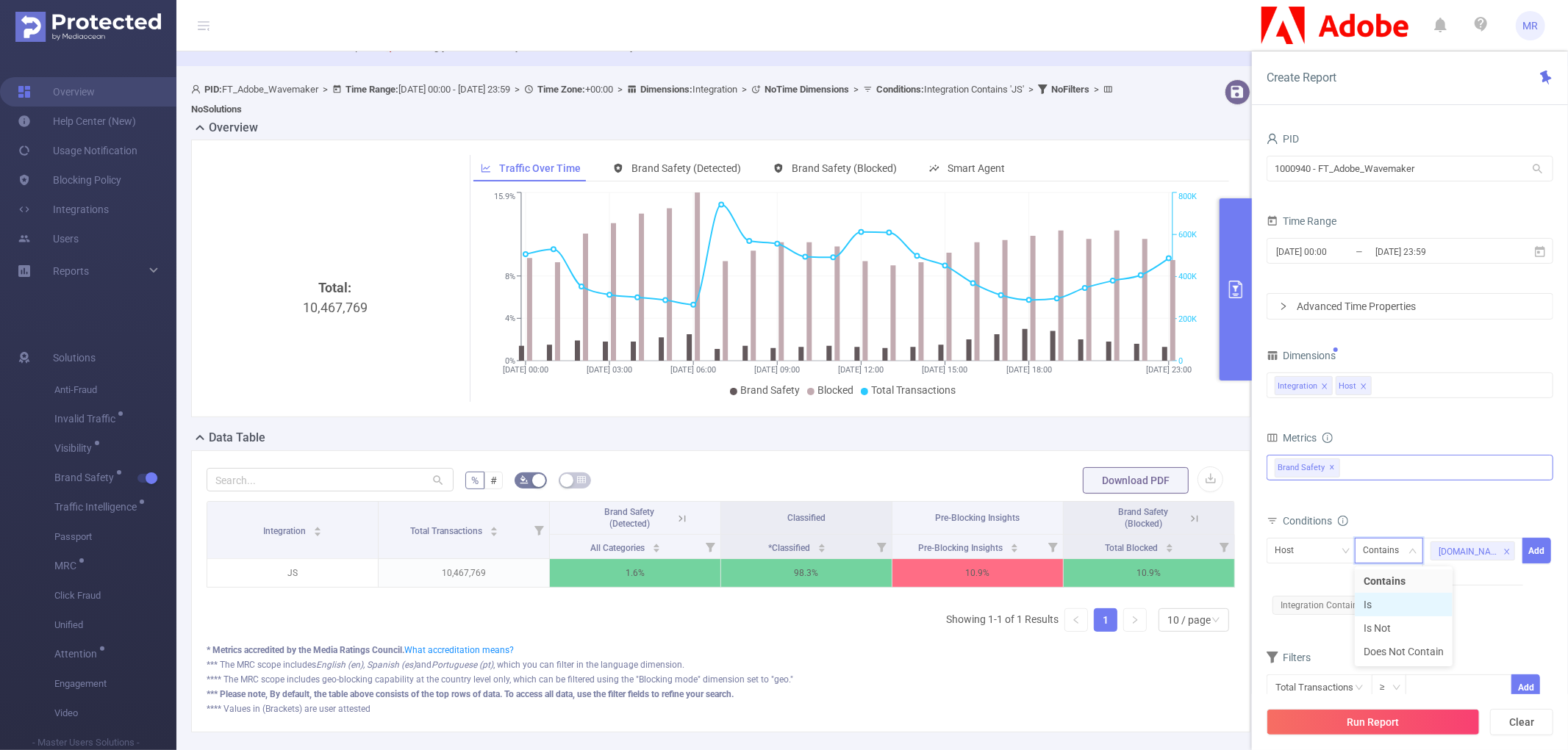
click at [1386, 600] on li "Is" at bounding box center [1403, 605] width 98 height 24
click at [1536, 554] on button "Add" at bounding box center [1536, 551] width 29 height 25
click at [1385, 725] on button "Run Report" at bounding box center [1372, 721] width 213 height 26
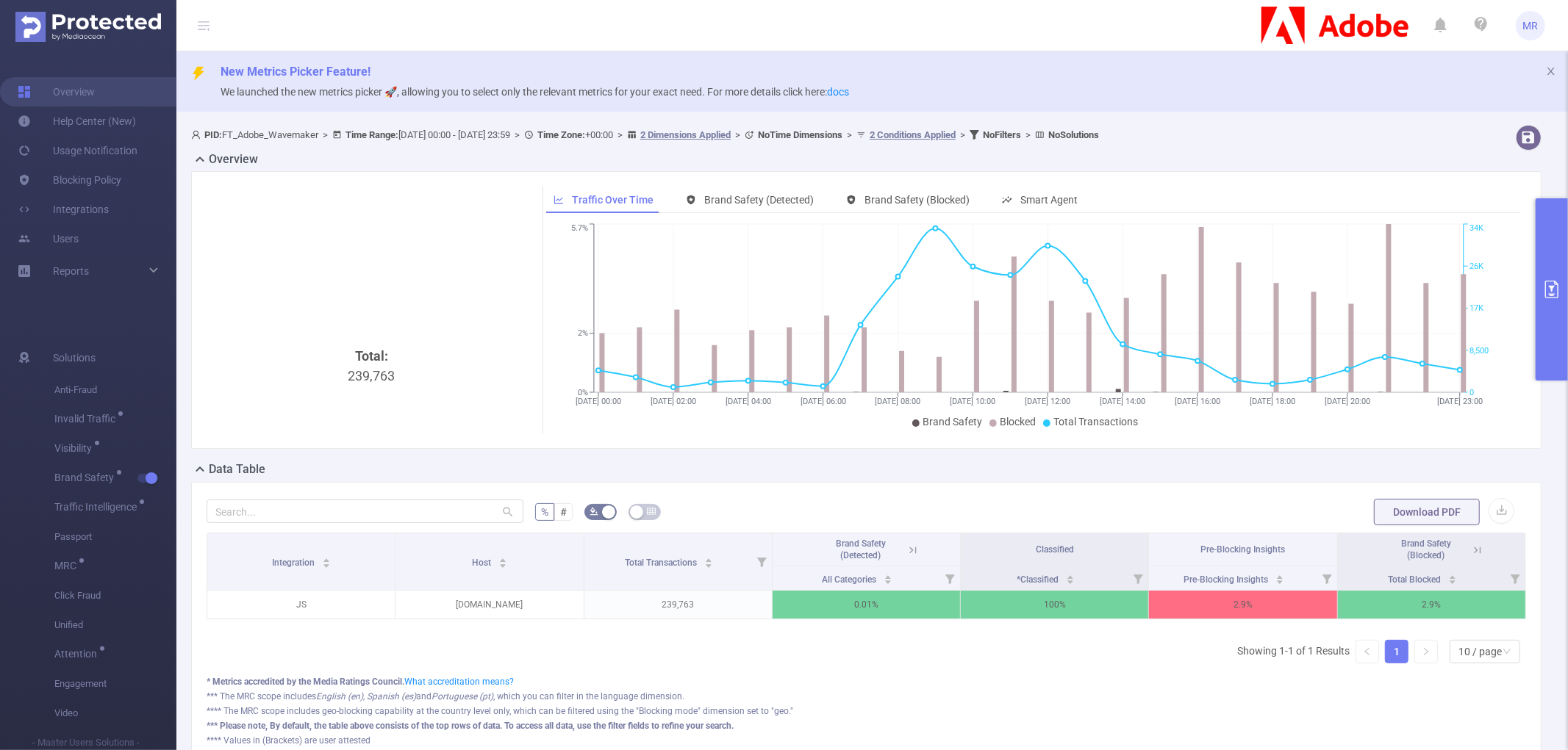
click at [1464, 542] on span "Brand Safety (Blocked)" at bounding box center [1431, 547] width 91 height 14
click at [1471, 548] on icon at bounding box center [1477, 550] width 14 height 14
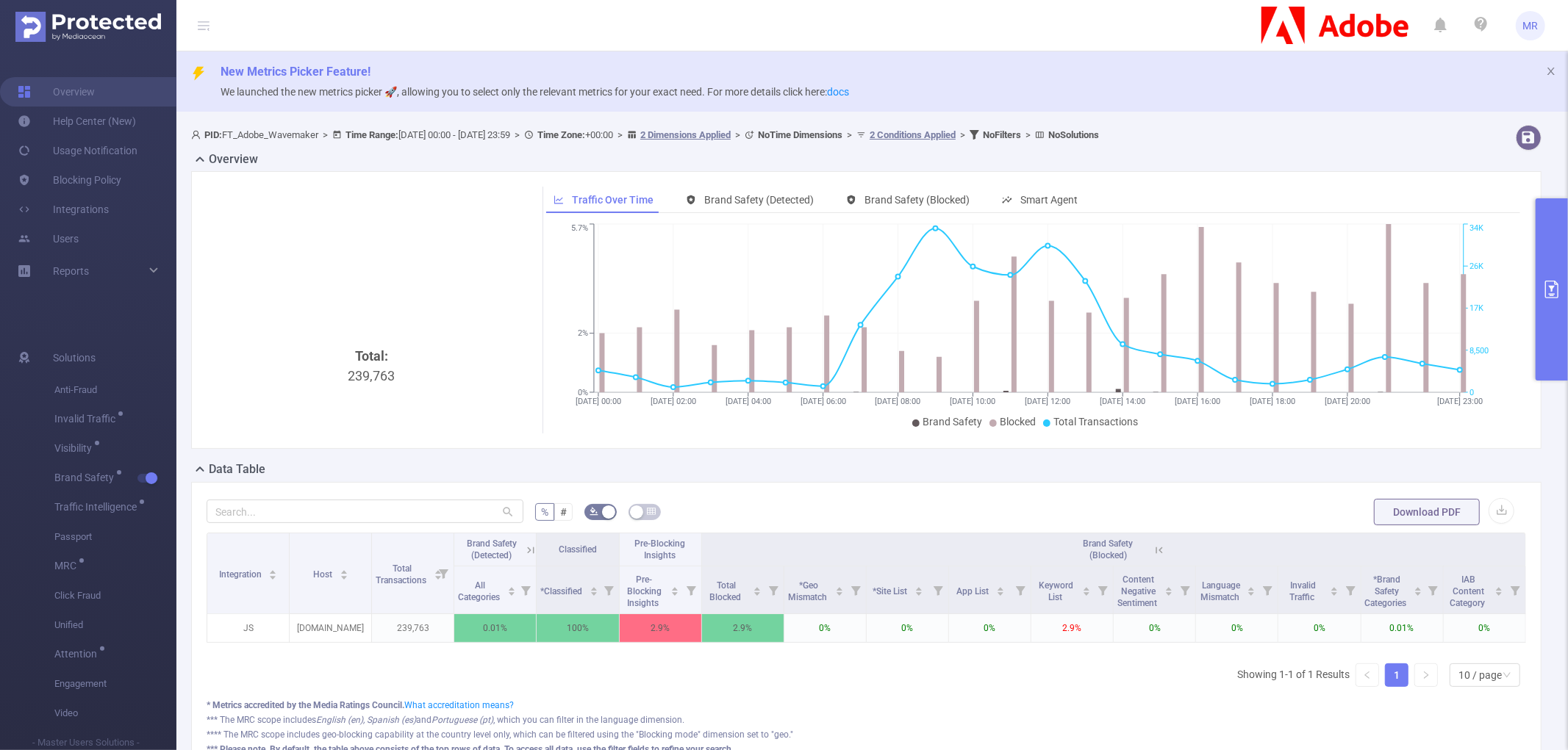
click at [1541, 279] on button "primary" at bounding box center [1551, 289] width 33 height 182
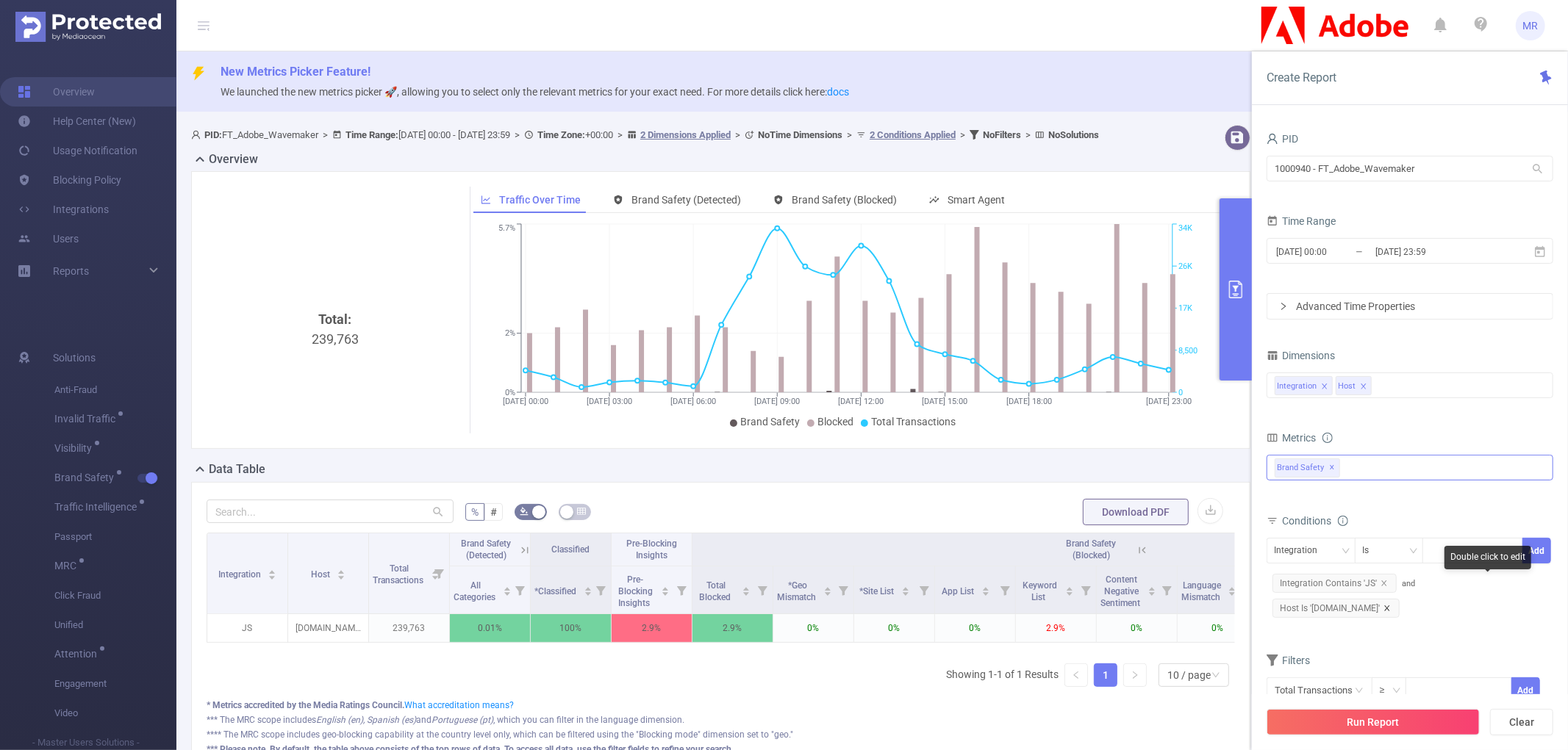
click at [1389, 605] on icon "icon: close" at bounding box center [1386, 608] width 5 height 5
click at [1364, 383] on icon "icon: close" at bounding box center [1363, 386] width 7 height 7
click at [1389, 728] on button "Run Report" at bounding box center [1372, 721] width 213 height 26
